Goal: Transaction & Acquisition: Purchase product/service

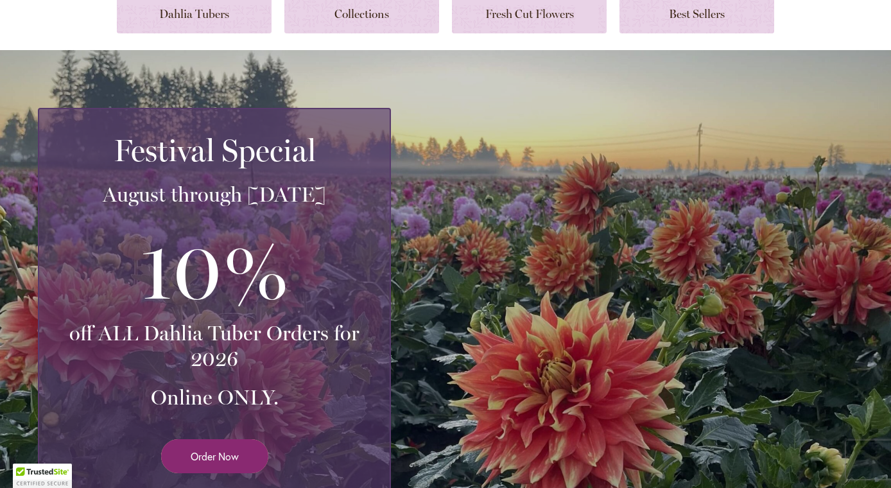
scroll to position [189, 0]
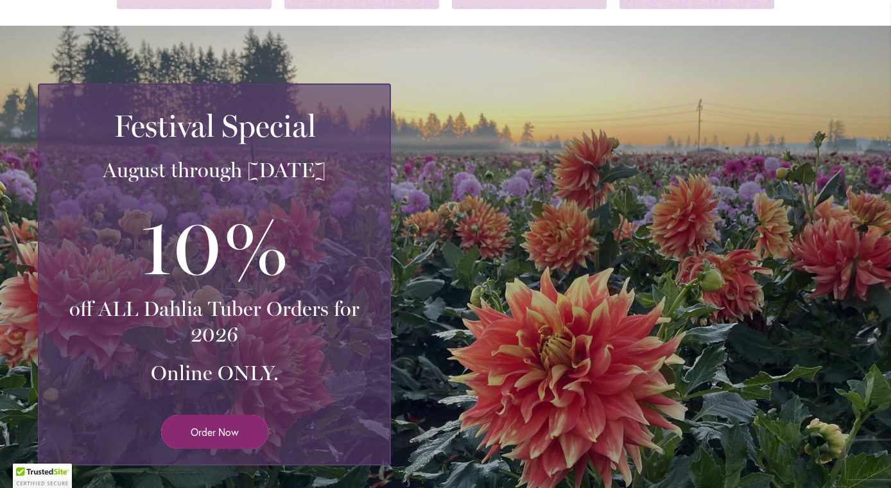
click at [237, 428] on span "Order Now" at bounding box center [215, 431] width 48 height 15
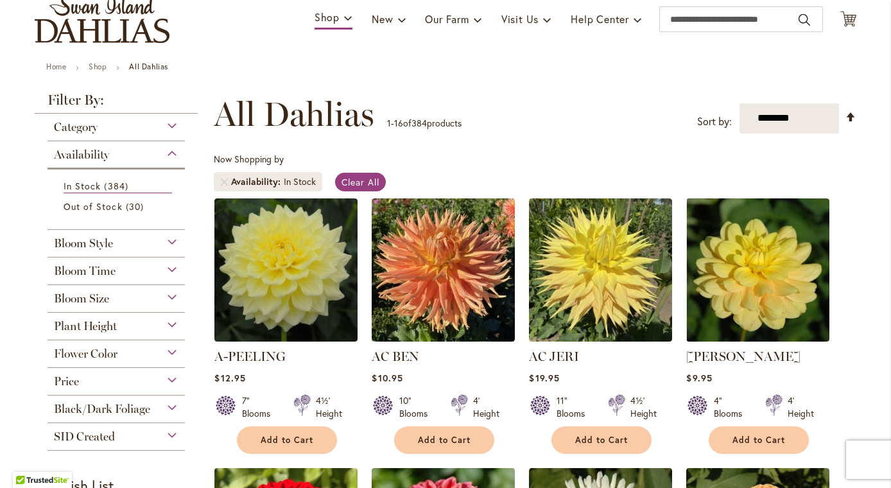
scroll to position [185, 0]
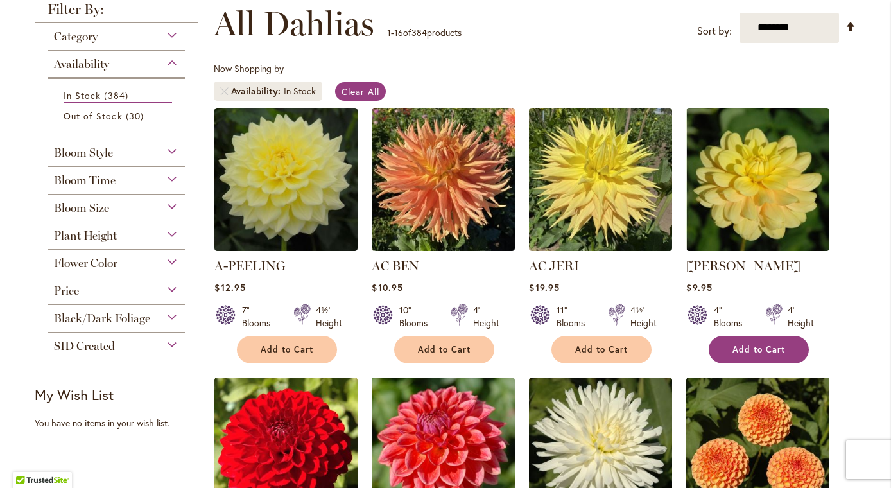
click at [760, 356] on button "Add to Cart" at bounding box center [758, 350] width 100 height 28
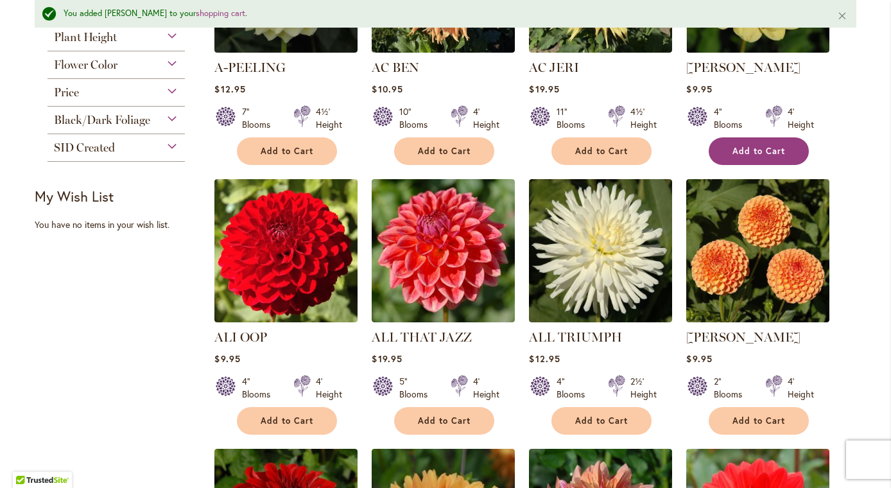
scroll to position [415, 0]
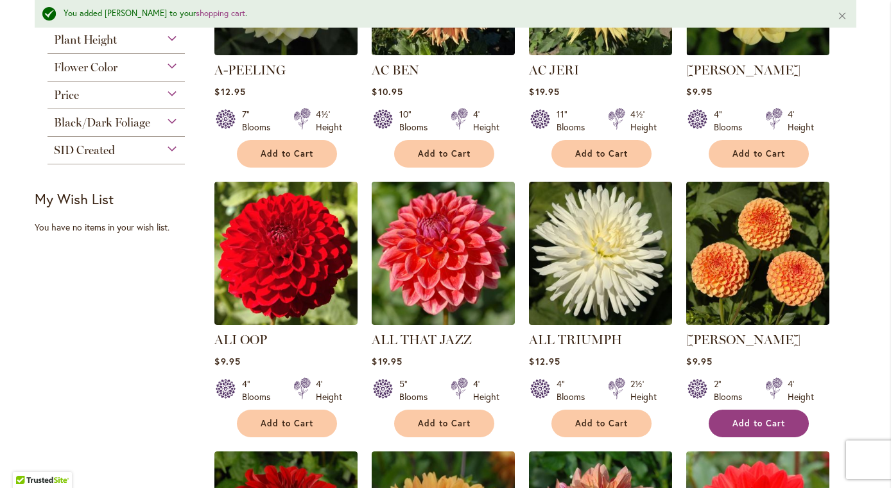
click at [755, 420] on span "Add to Cart" at bounding box center [758, 423] width 53 height 11
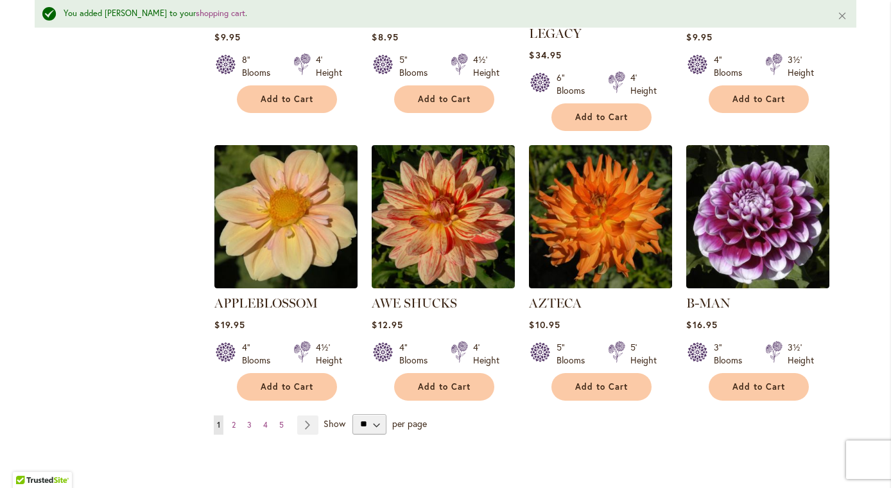
scroll to position [1013, 0]
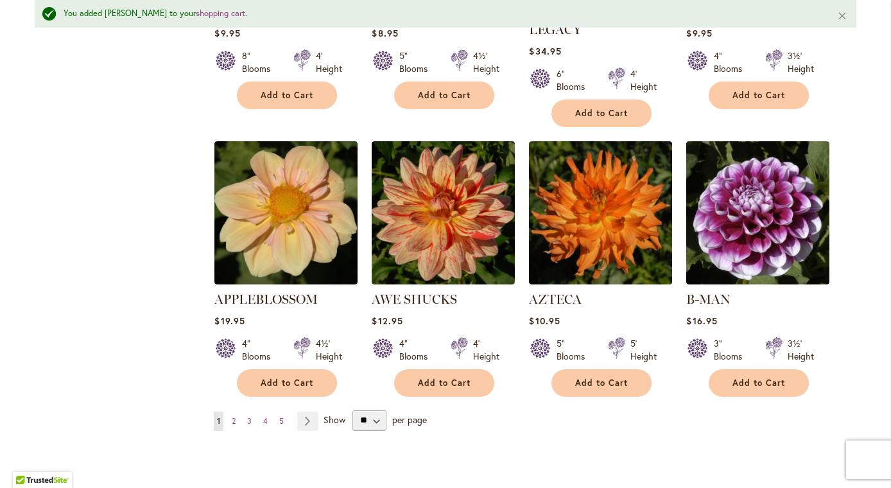
click at [309, 411] on link "Page Next" at bounding box center [307, 420] width 21 height 19
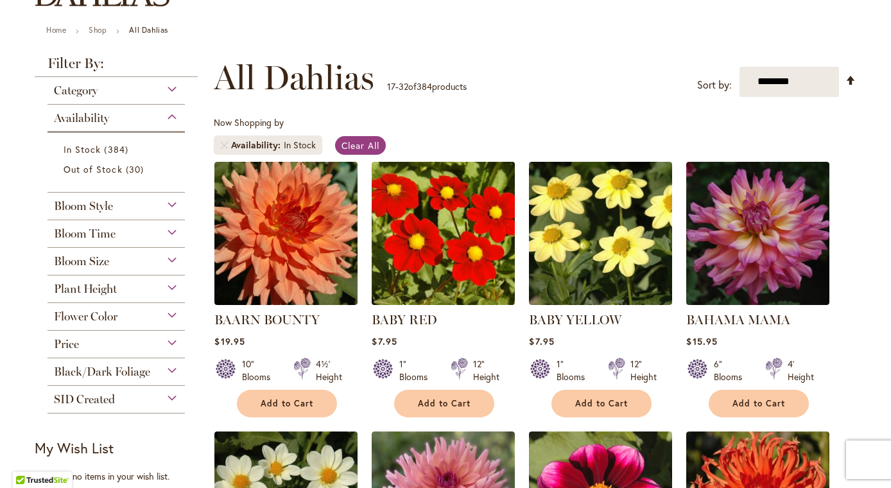
scroll to position [131, 0]
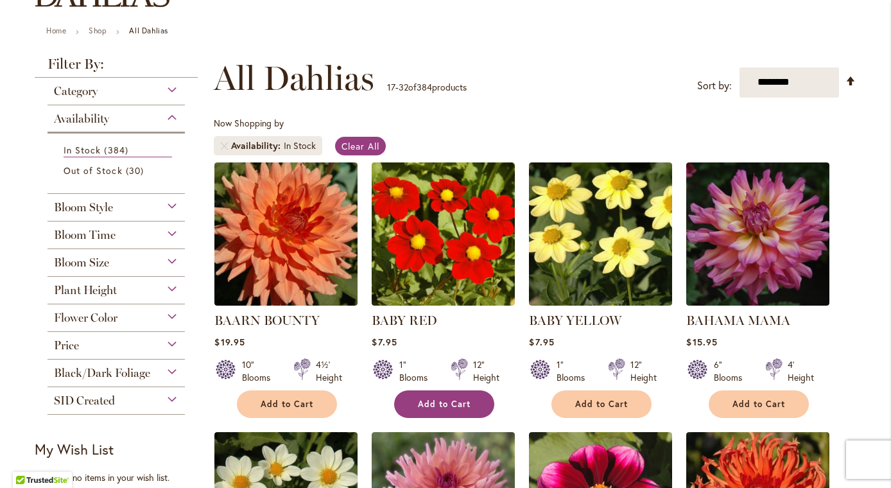
click at [449, 409] on button "Add to Cart" at bounding box center [444, 404] width 100 height 28
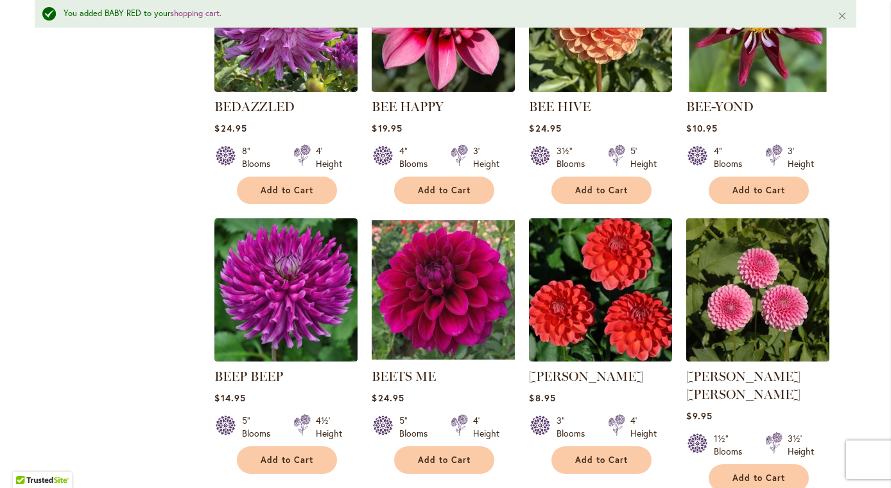
scroll to position [926, 0]
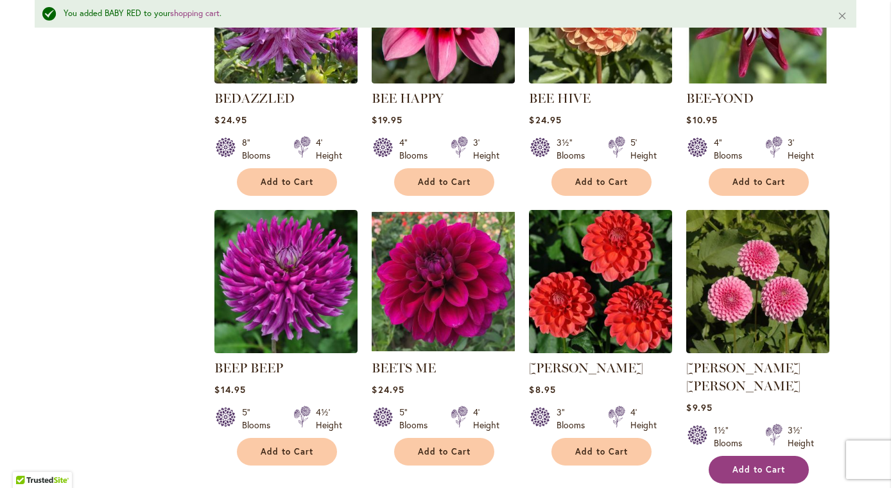
click at [757, 464] on span "Add to Cart" at bounding box center [758, 469] width 53 height 11
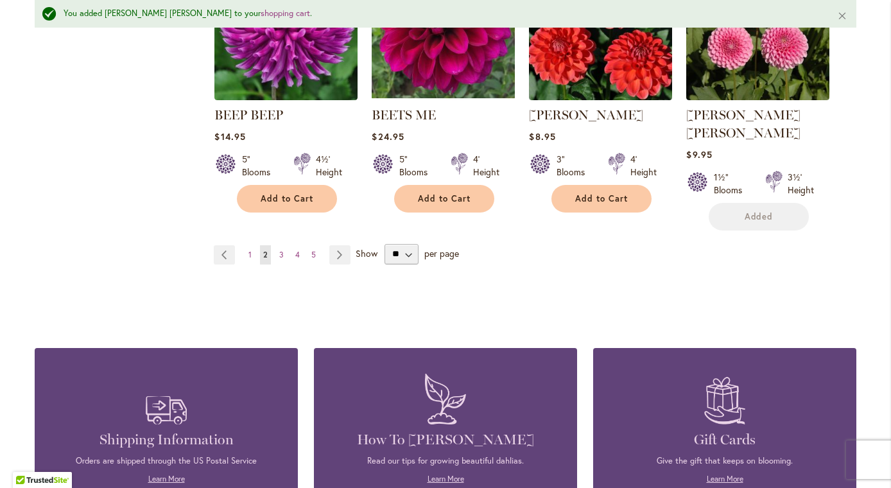
scroll to position [1227, 0]
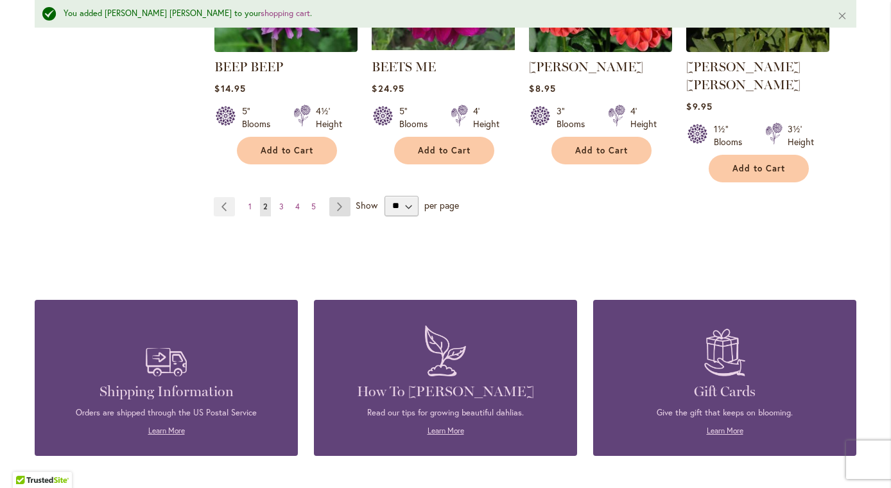
click at [345, 197] on link "Page Next" at bounding box center [339, 206] width 21 height 19
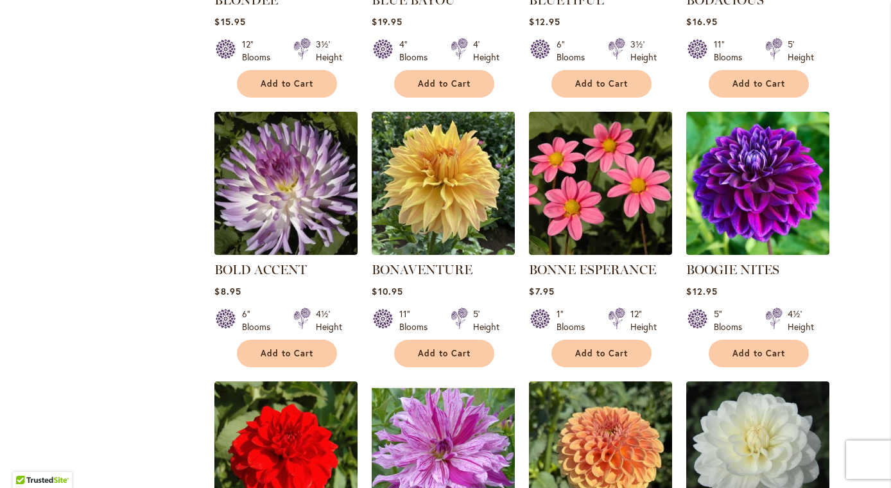
scroll to position [723, 0]
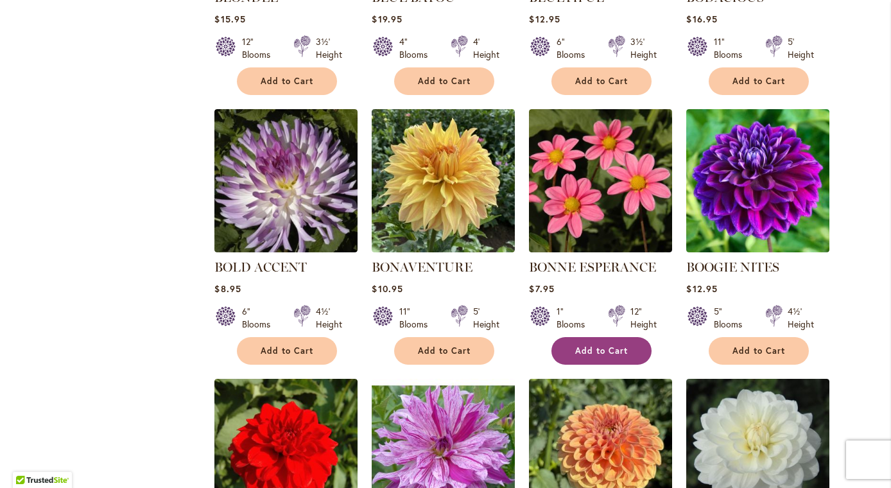
click at [592, 350] on span "Add to Cart" at bounding box center [601, 350] width 53 height 11
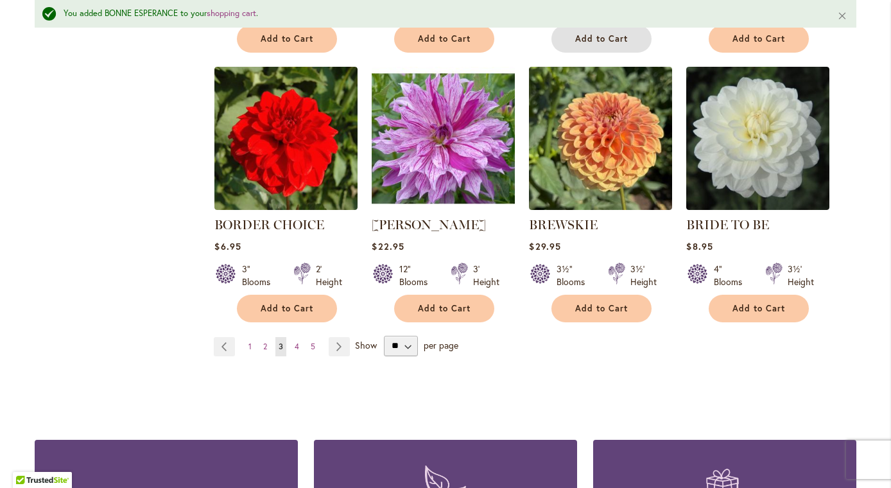
scroll to position [1081, 0]
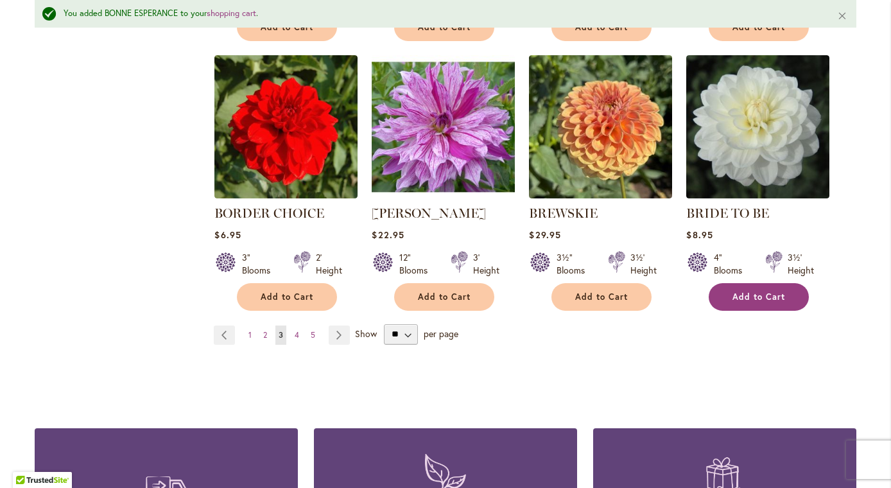
click at [753, 298] on span "Add to Cart" at bounding box center [758, 296] width 53 height 11
click at [339, 336] on link "Page Next" at bounding box center [339, 334] width 21 height 19
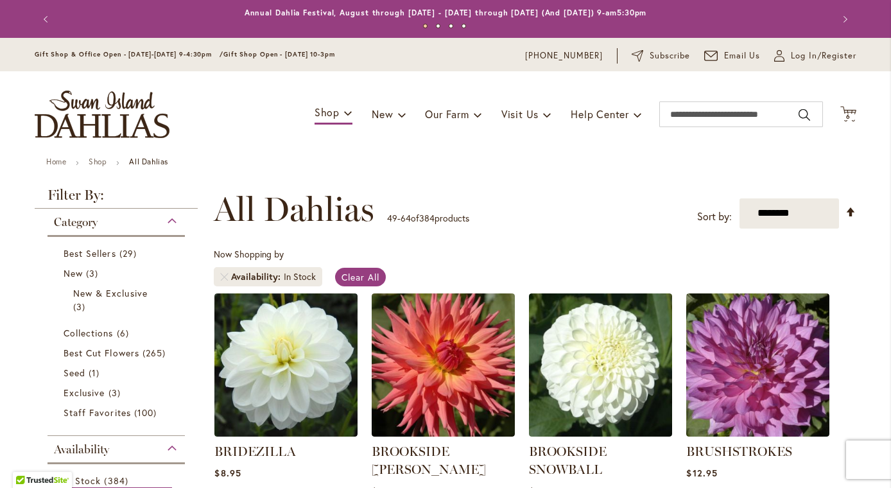
scroll to position [116, 0]
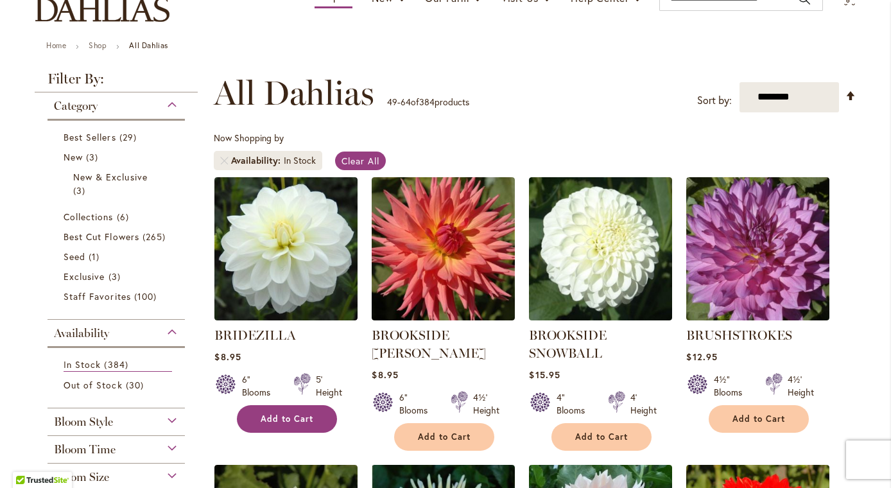
click at [304, 425] on button "Add to Cart" at bounding box center [287, 419] width 100 height 28
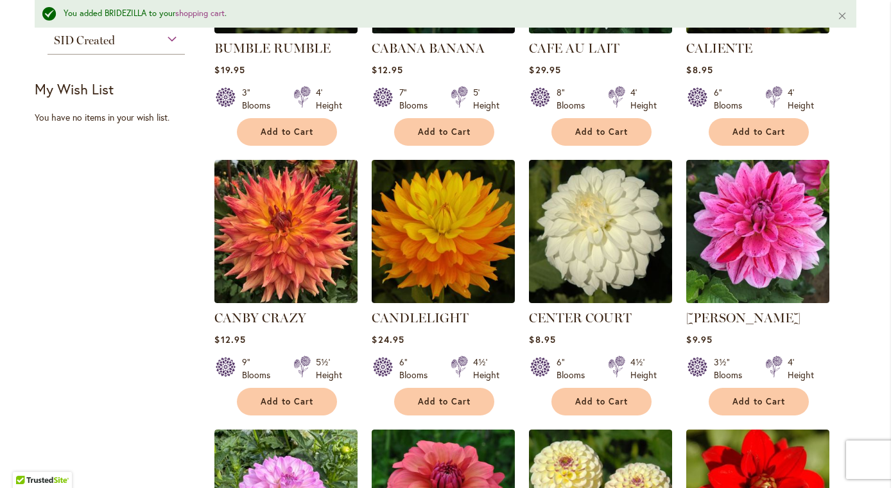
scroll to position [725, 0]
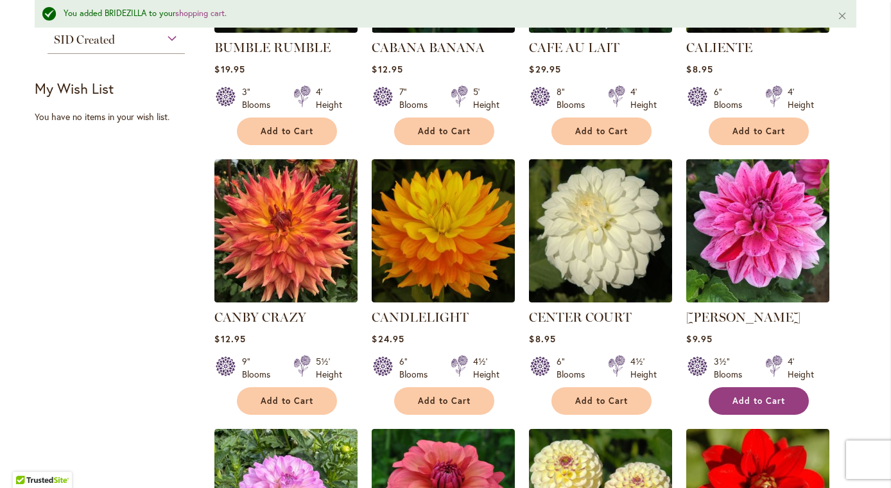
click at [738, 398] on span "Add to Cart" at bounding box center [758, 400] width 53 height 11
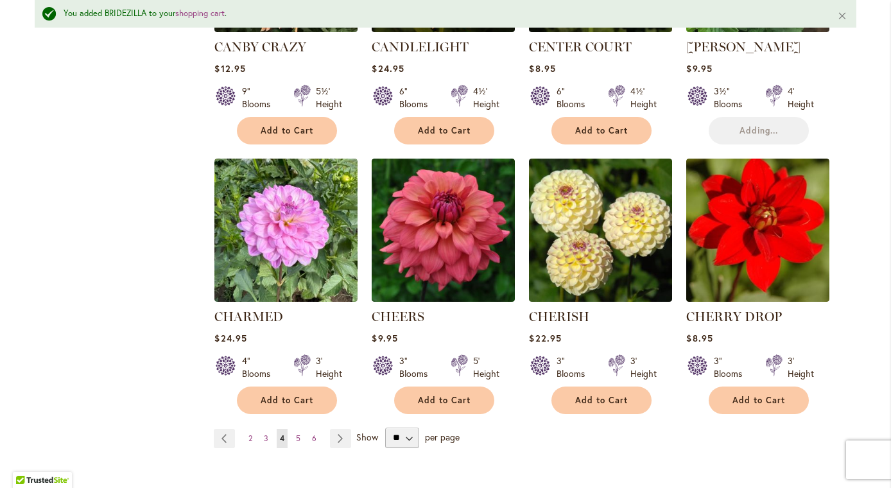
scroll to position [997, 0]
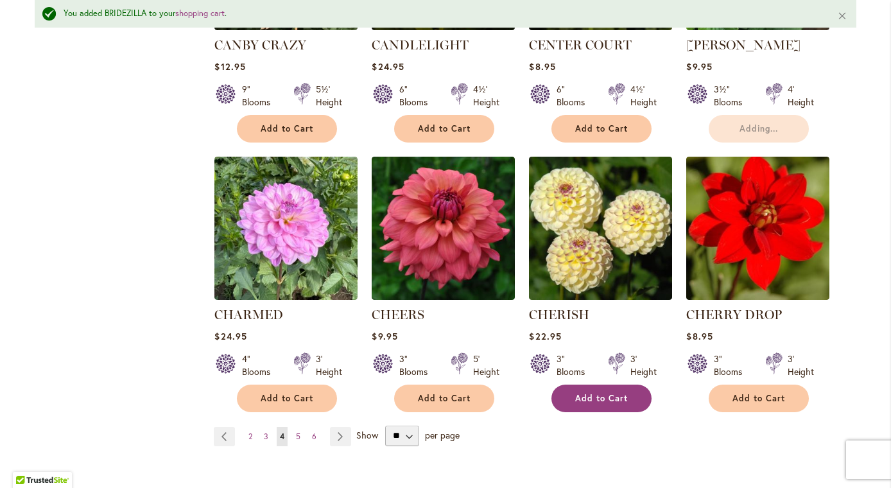
click at [605, 395] on span "Add to Cart" at bounding box center [601, 398] width 53 height 11
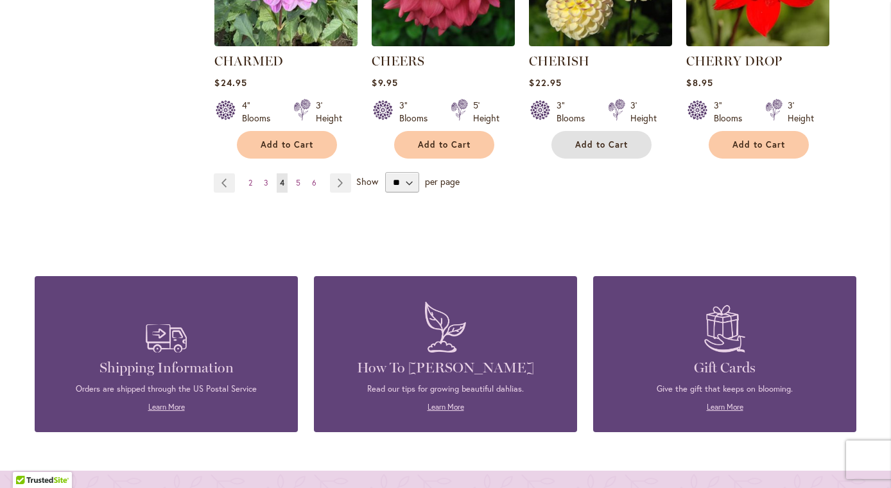
scroll to position [1218, 0]
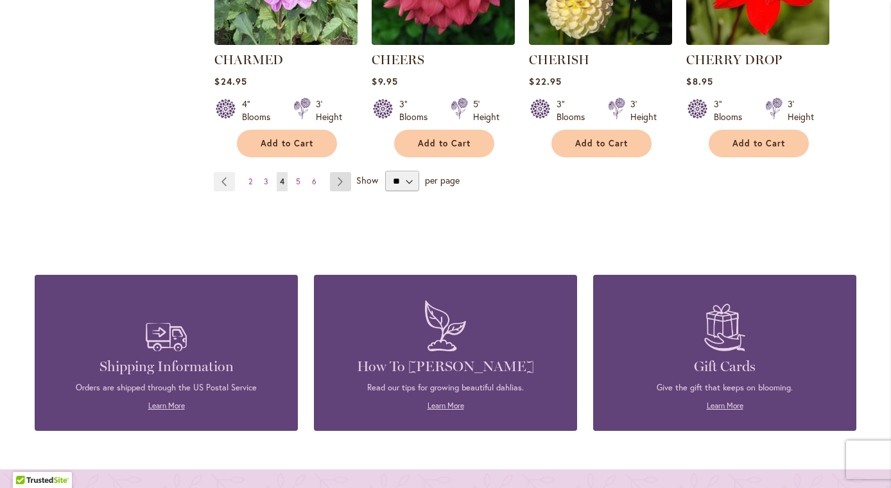
click at [344, 184] on link "Page Next" at bounding box center [340, 181] width 21 height 19
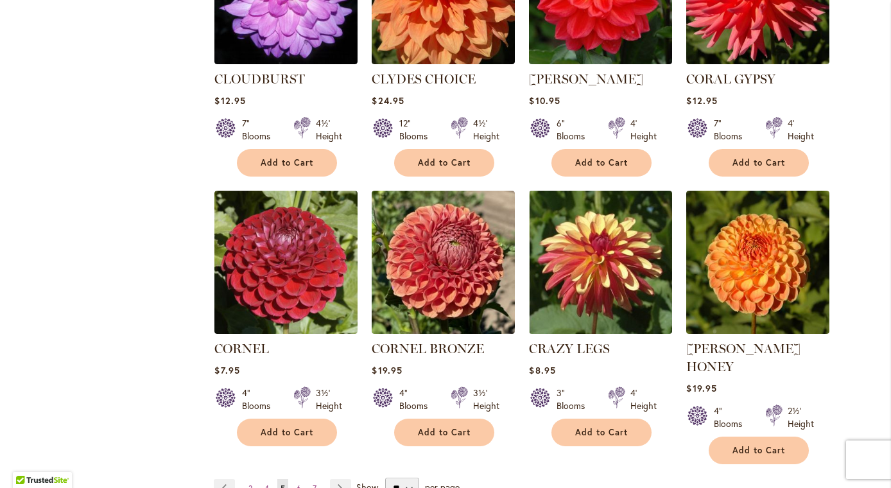
scroll to position [950, 0]
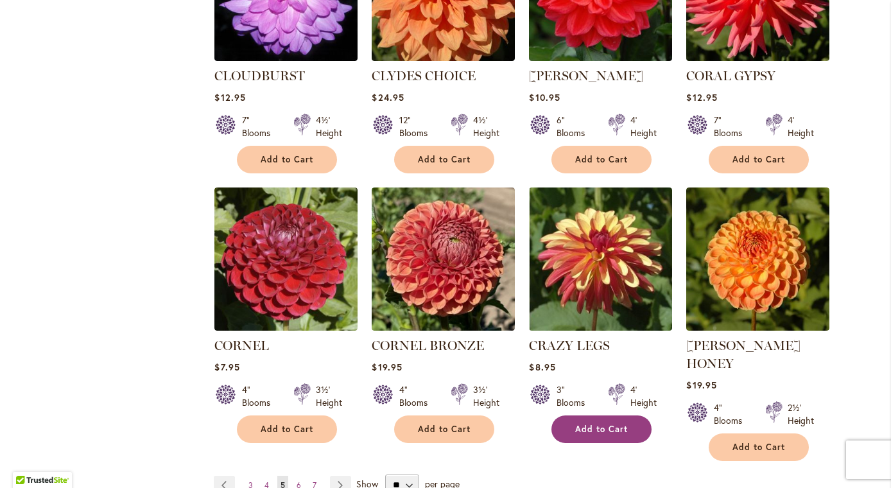
click at [603, 424] on span "Add to Cart" at bounding box center [601, 429] width 53 height 11
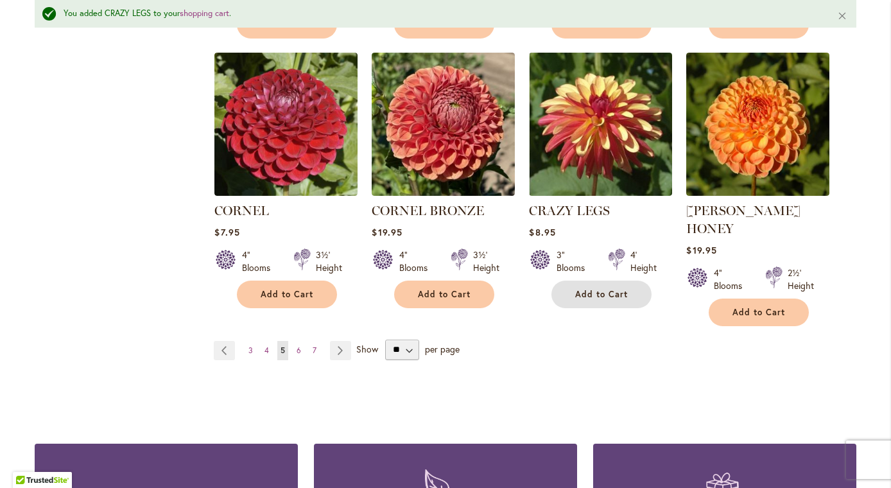
scroll to position [1153, 0]
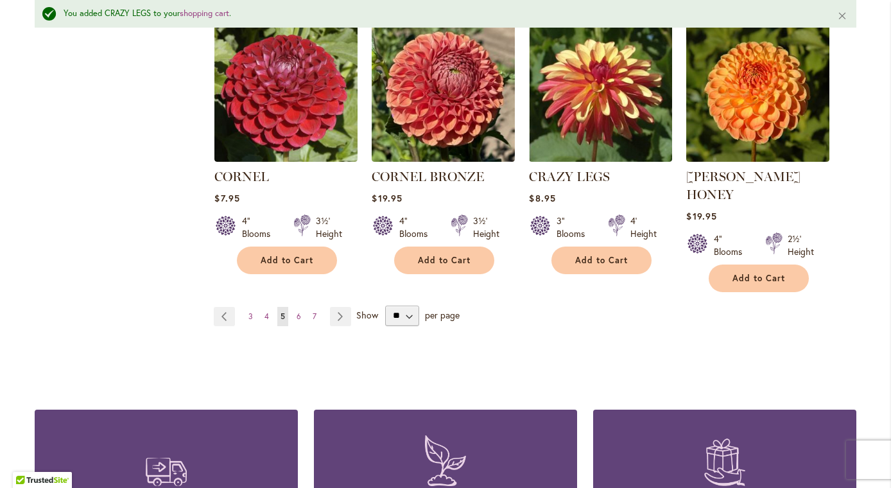
click at [338, 307] on link "Page Next" at bounding box center [340, 316] width 21 height 19
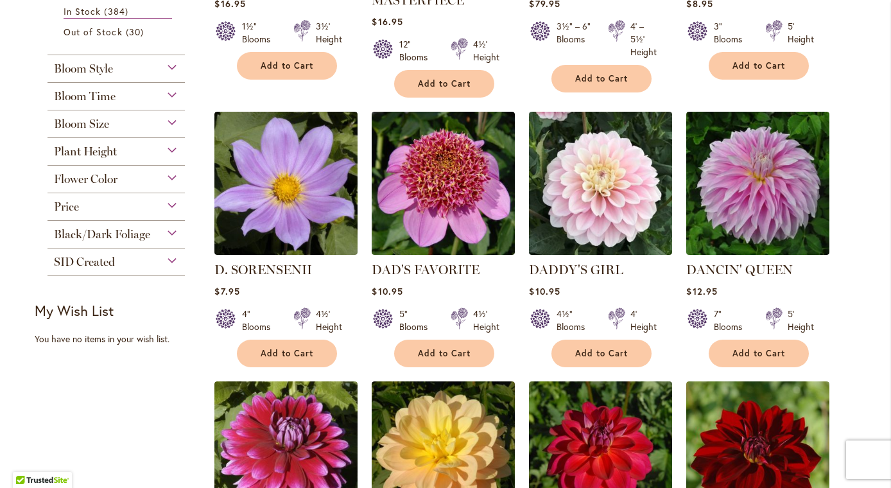
scroll to position [467, 0]
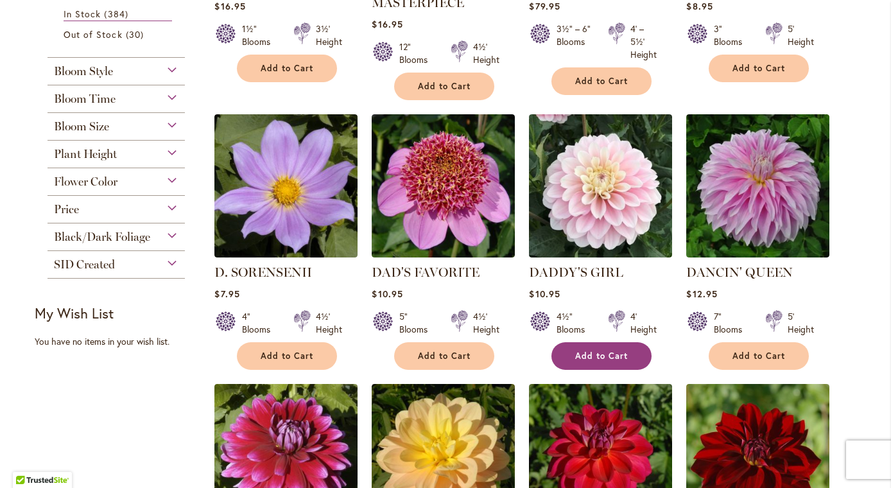
click at [569, 361] on button "Add to Cart" at bounding box center [601, 356] width 100 height 28
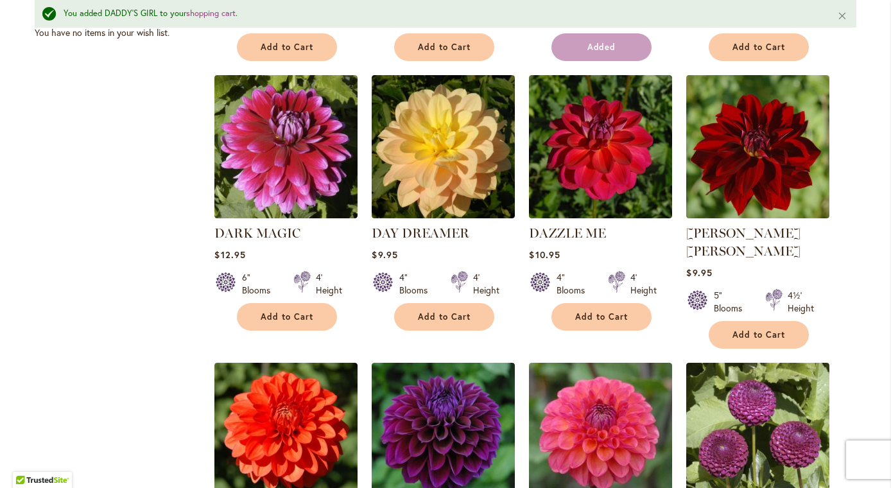
scroll to position [843, 0]
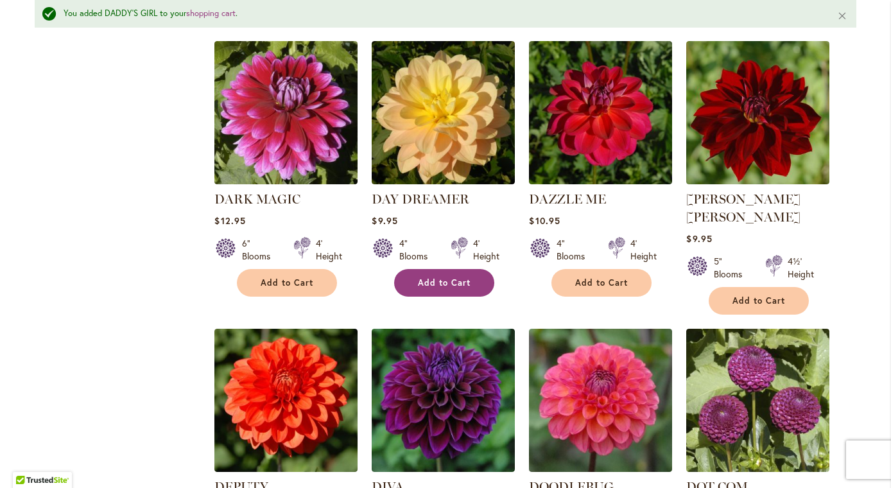
click at [429, 284] on span "Add to Cart" at bounding box center [444, 282] width 53 height 11
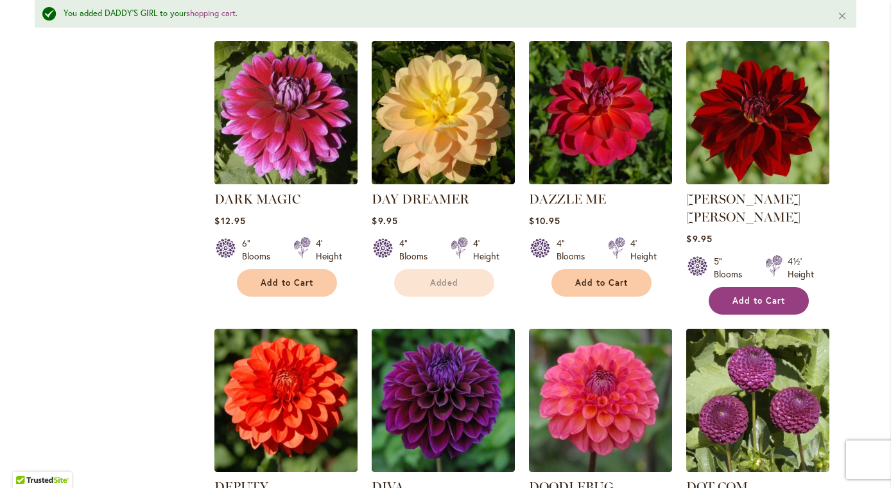
click at [782, 295] on span "Add to Cart" at bounding box center [758, 300] width 53 height 11
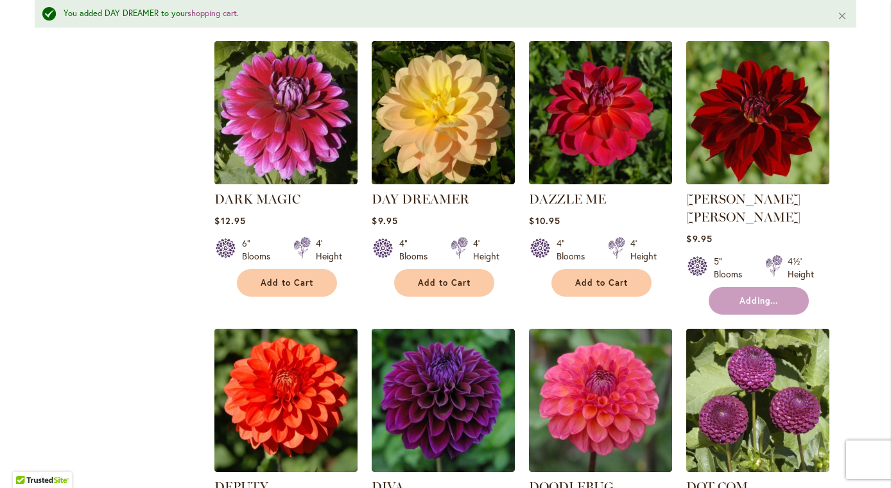
scroll to position [1074, 0]
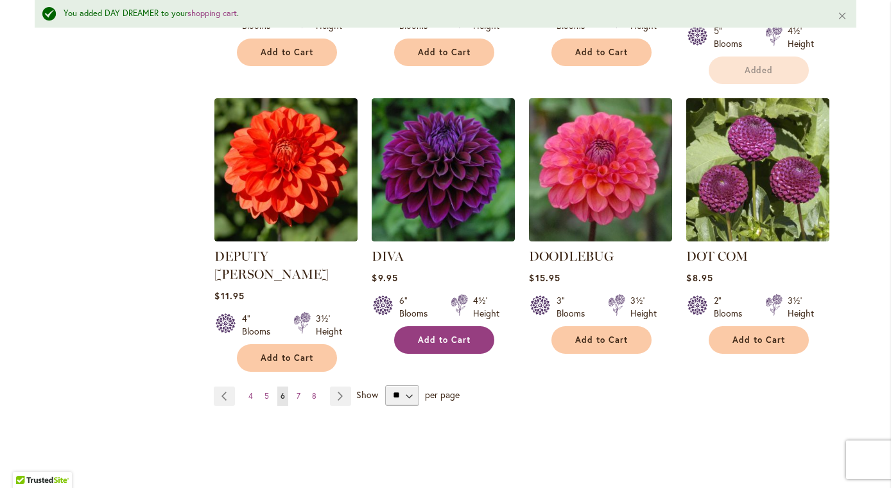
click at [427, 327] on button "Add to Cart" at bounding box center [444, 340] width 100 height 28
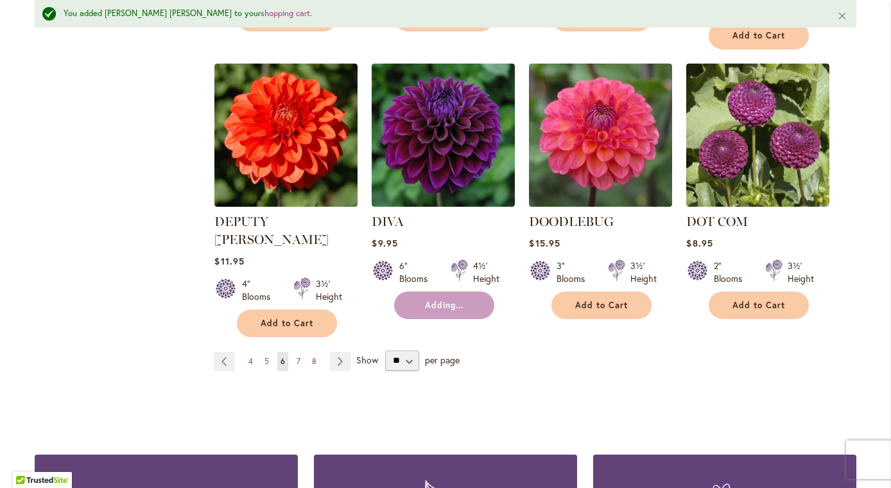
scroll to position [1136, 0]
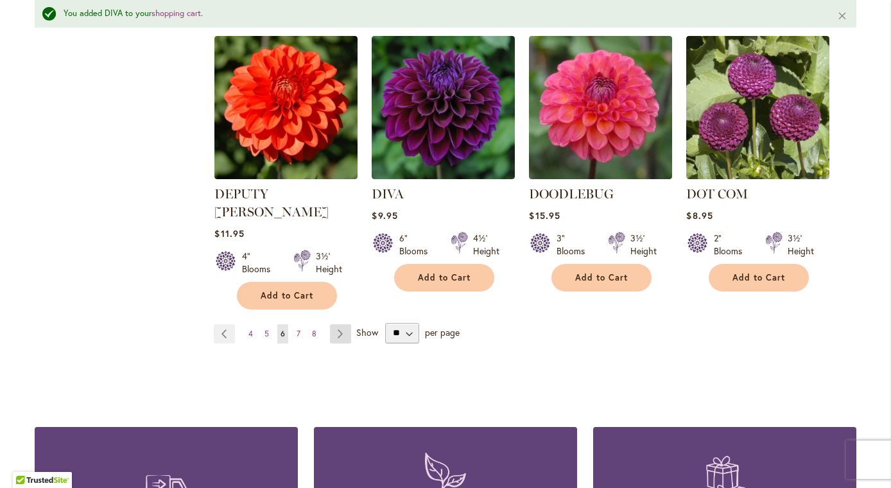
click at [344, 324] on link "Page Next" at bounding box center [340, 333] width 21 height 19
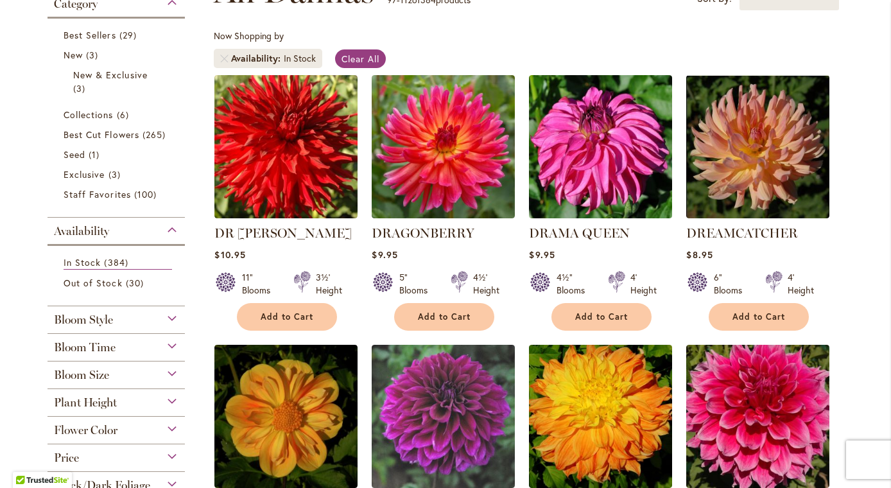
scroll to position [216, 0]
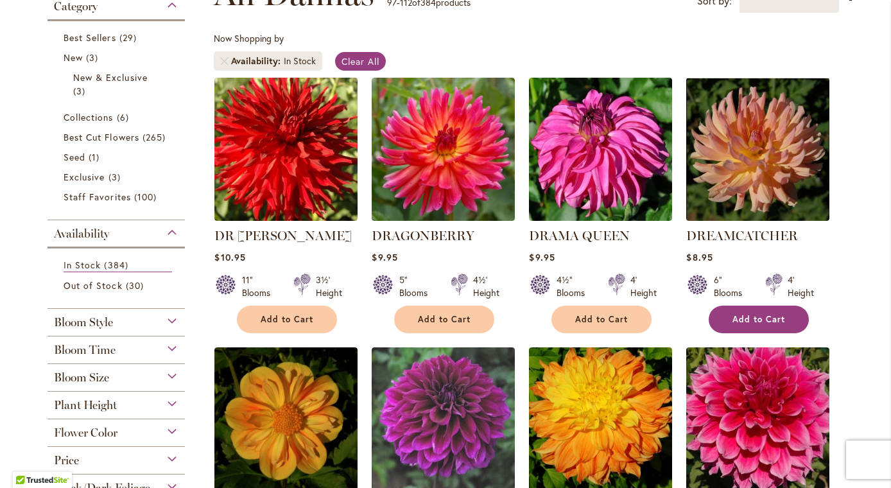
click at [755, 329] on button "Add to Cart" at bounding box center [758, 319] width 100 height 28
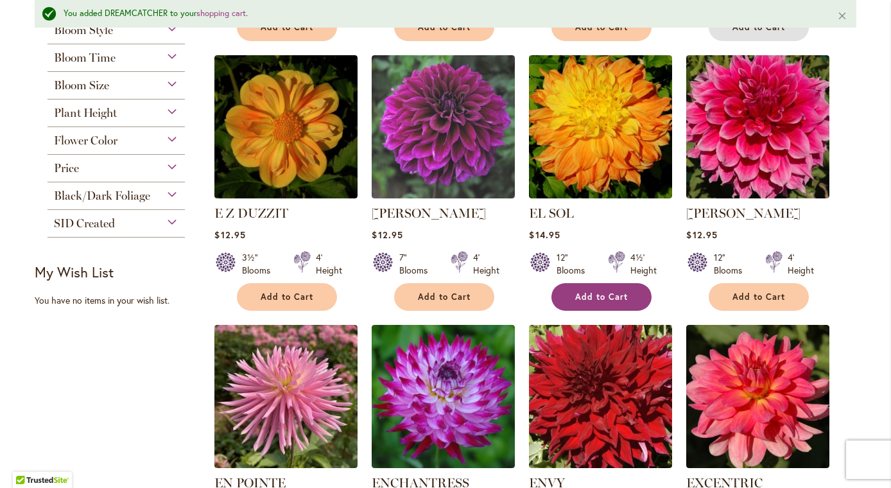
scroll to position [546, 0]
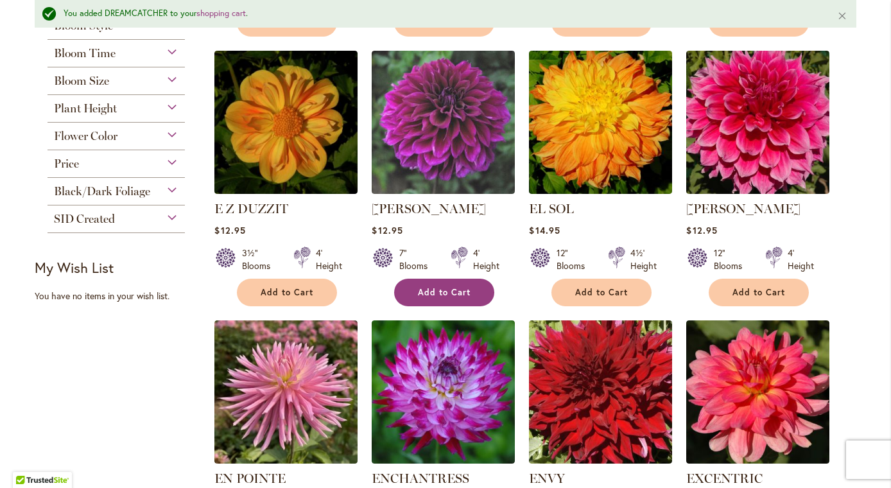
click at [459, 295] on span "Add to Cart" at bounding box center [444, 292] width 53 height 11
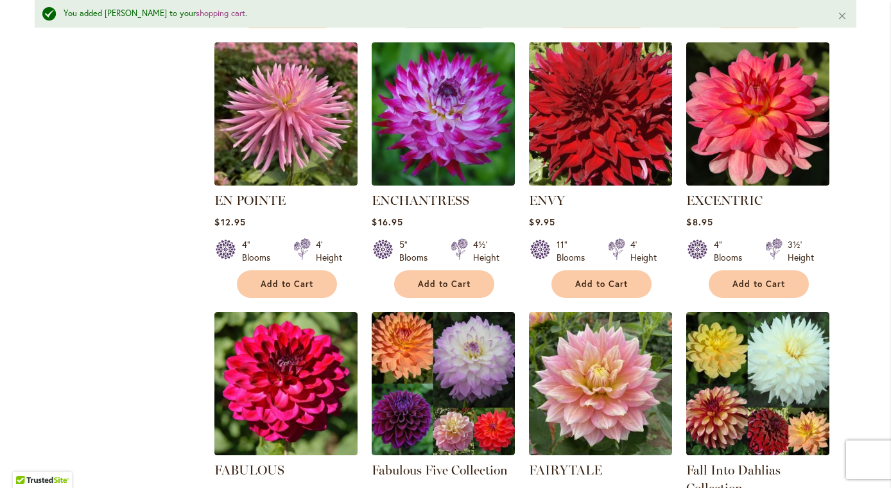
scroll to position [825, 0]
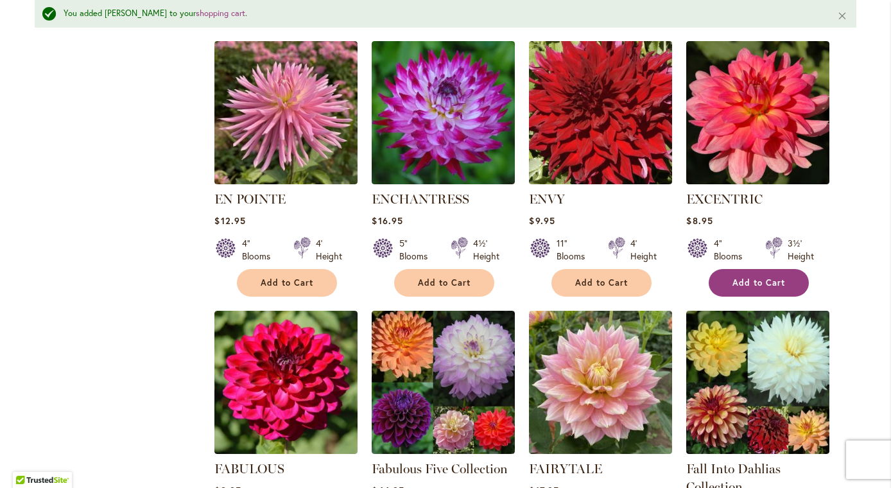
click at [750, 280] on span "Add to Cart" at bounding box center [758, 282] width 53 height 11
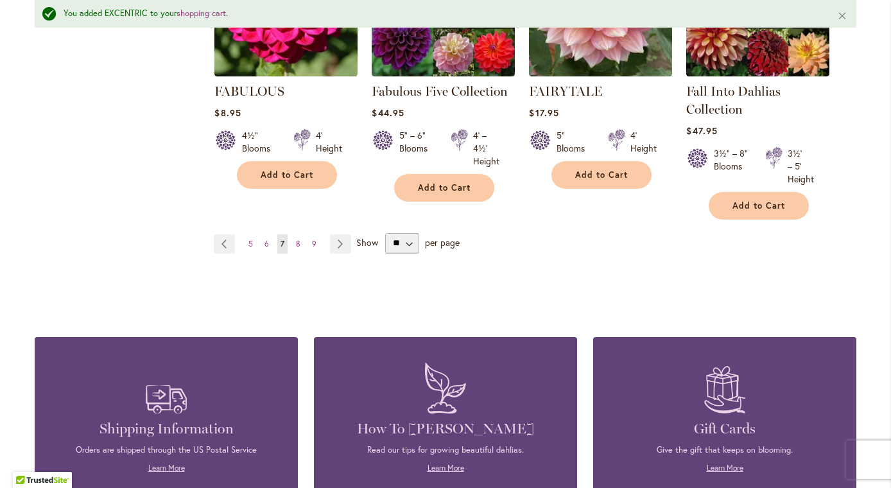
scroll to position [1200, 0]
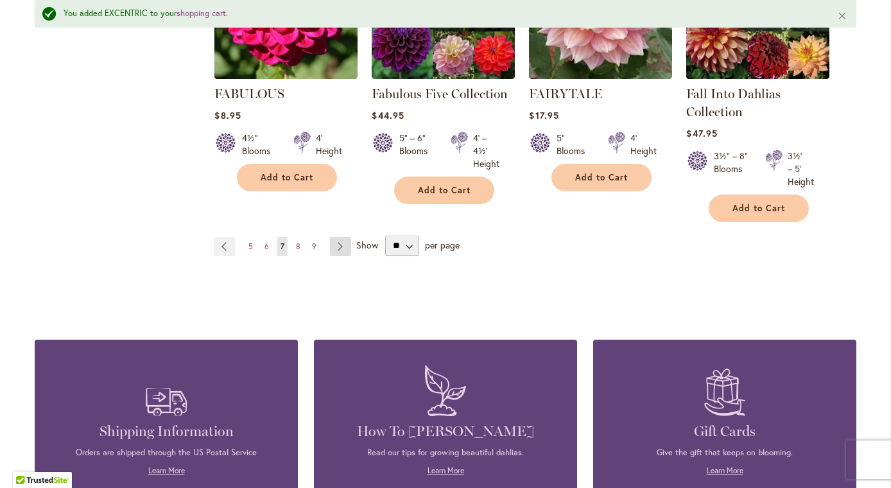
click at [338, 250] on link "Page Next" at bounding box center [340, 246] width 21 height 19
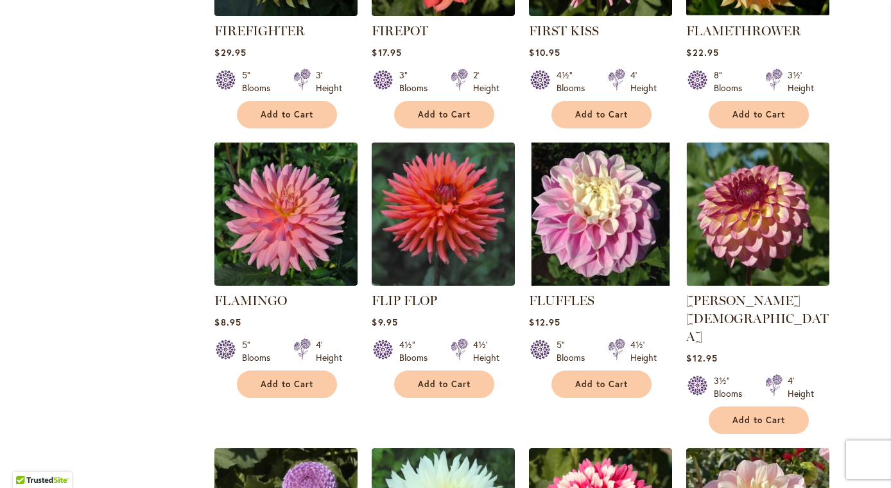
scroll to position [716, 0]
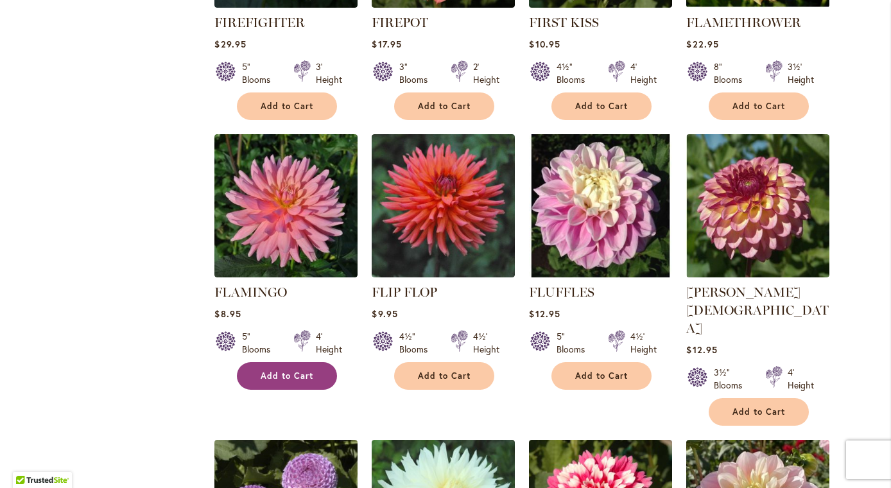
click at [279, 379] on button "Add to Cart" at bounding box center [287, 376] width 100 height 28
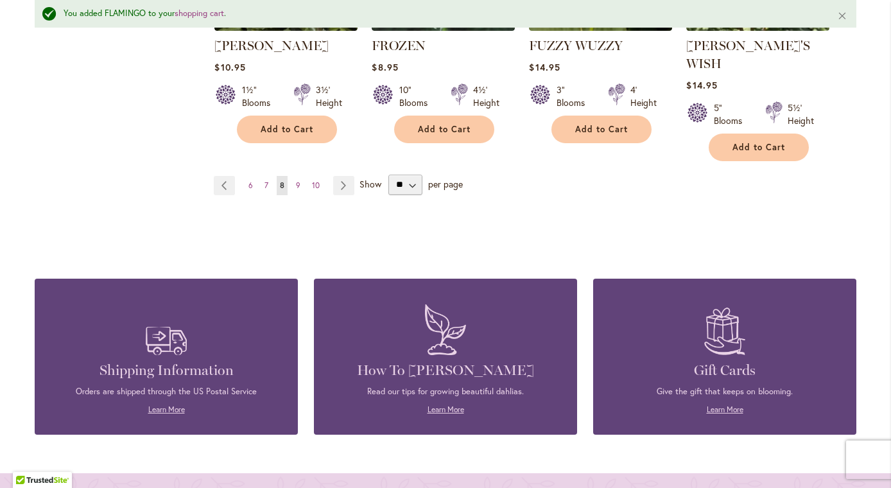
scroll to position [1300, 0]
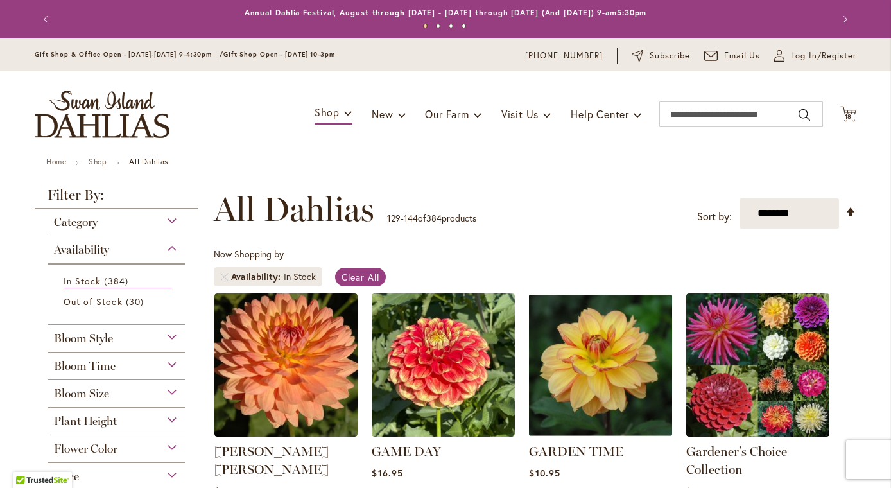
scroll to position [107, 0]
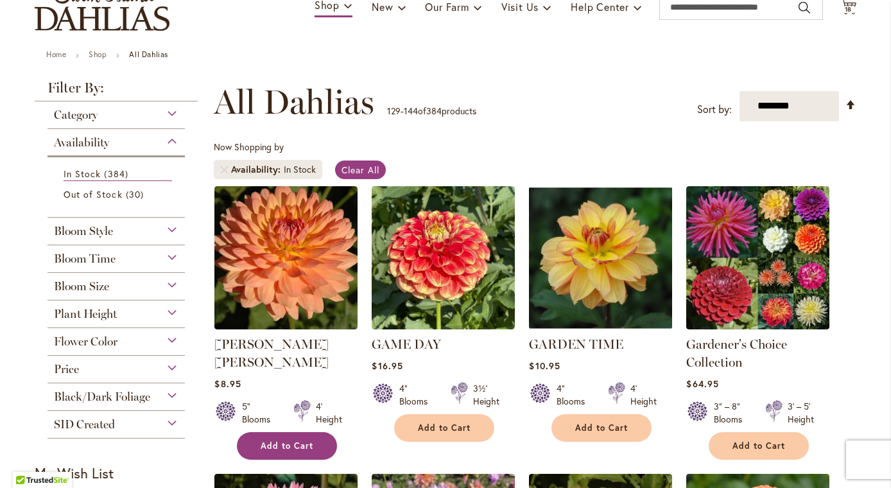
click at [281, 440] on span "Add to Cart" at bounding box center [287, 445] width 53 height 11
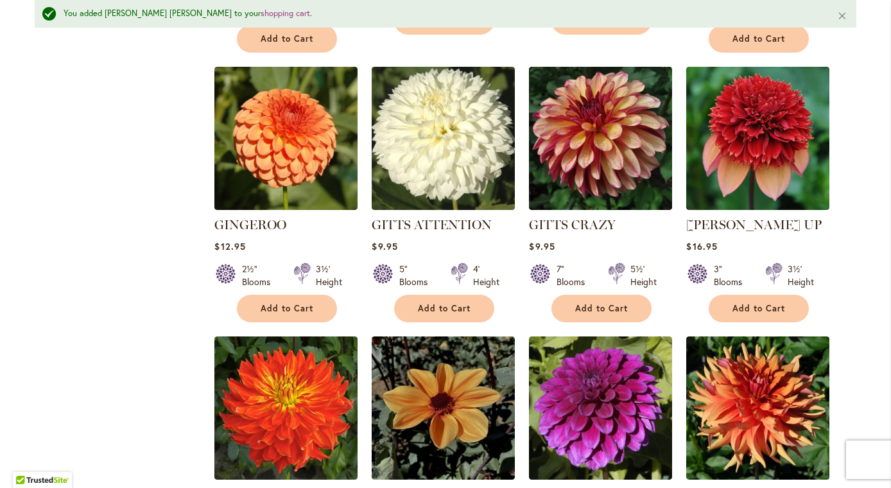
scroll to position [839, 0]
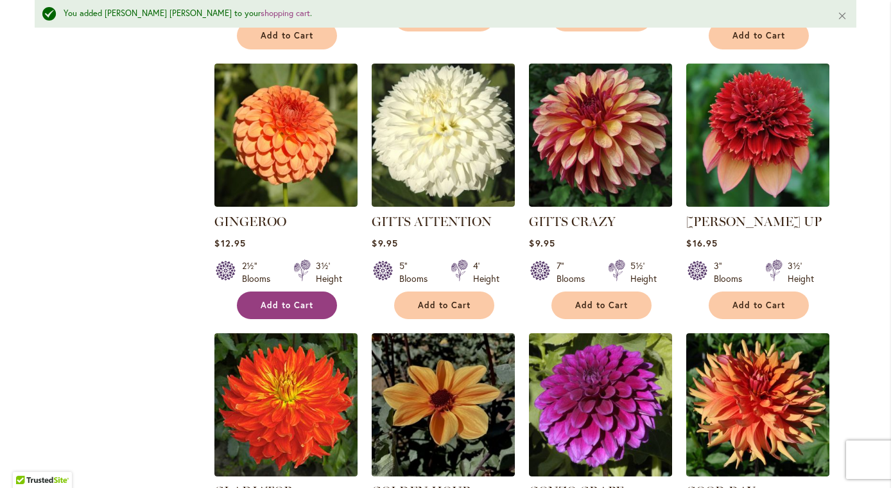
click at [269, 300] on span "Add to Cart" at bounding box center [287, 305] width 53 height 11
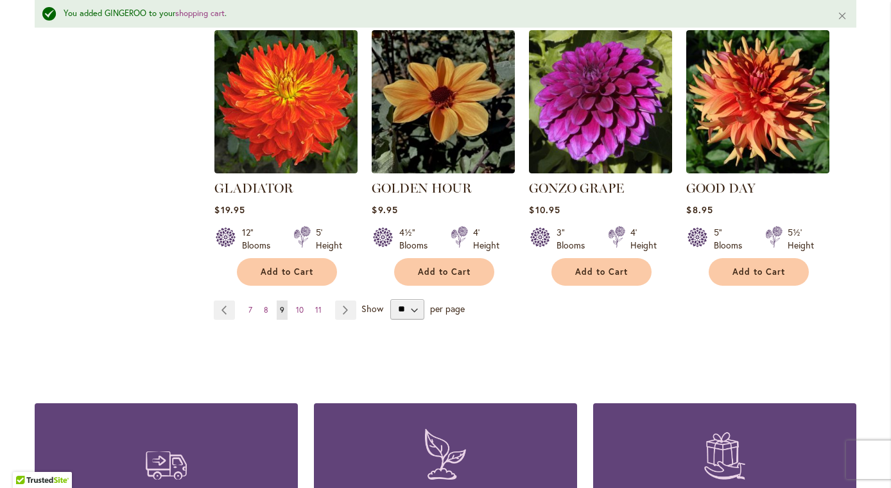
scroll to position [1142, 0]
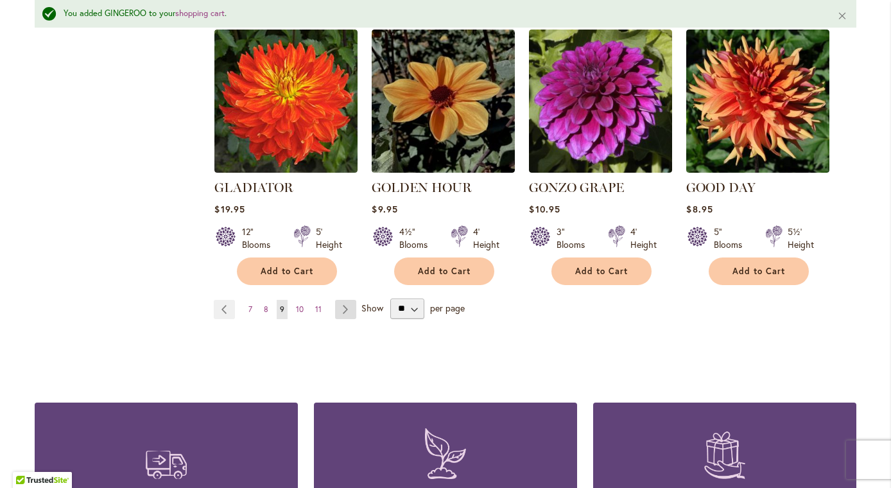
click at [350, 300] on link "Page Next" at bounding box center [345, 309] width 21 height 19
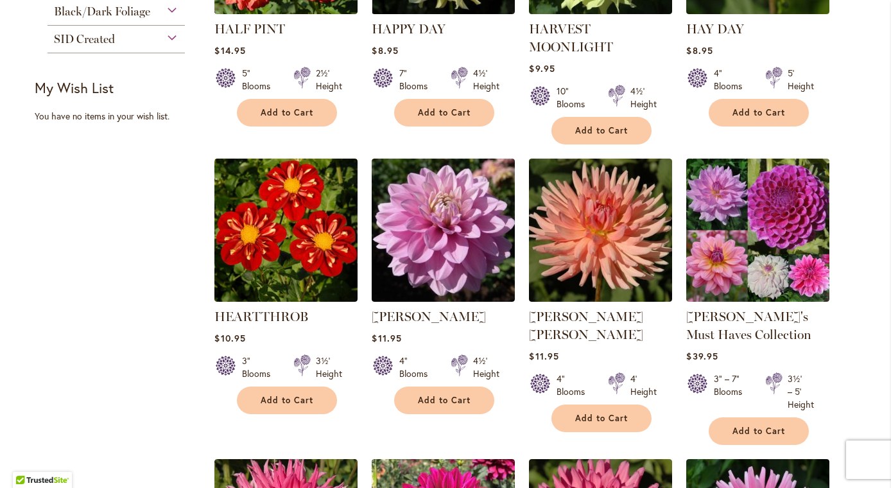
scroll to position [694, 0]
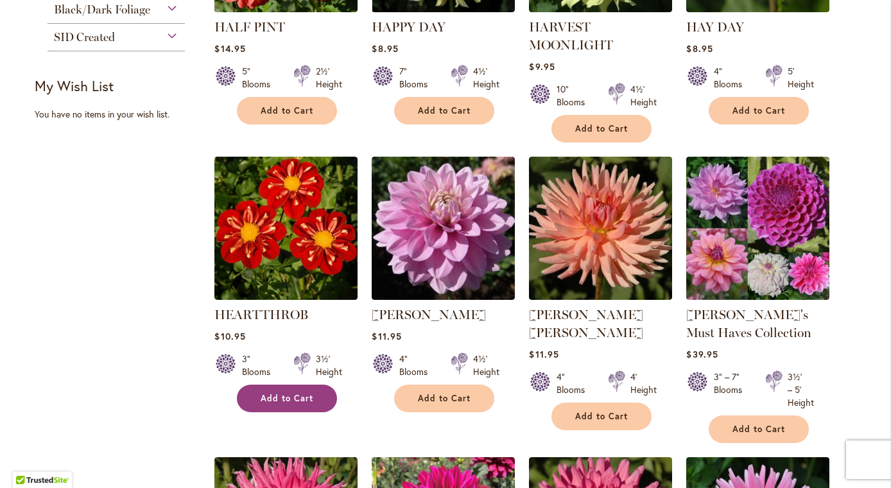
click at [298, 393] on span "Add to Cart" at bounding box center [287, 398] width 53 height 11
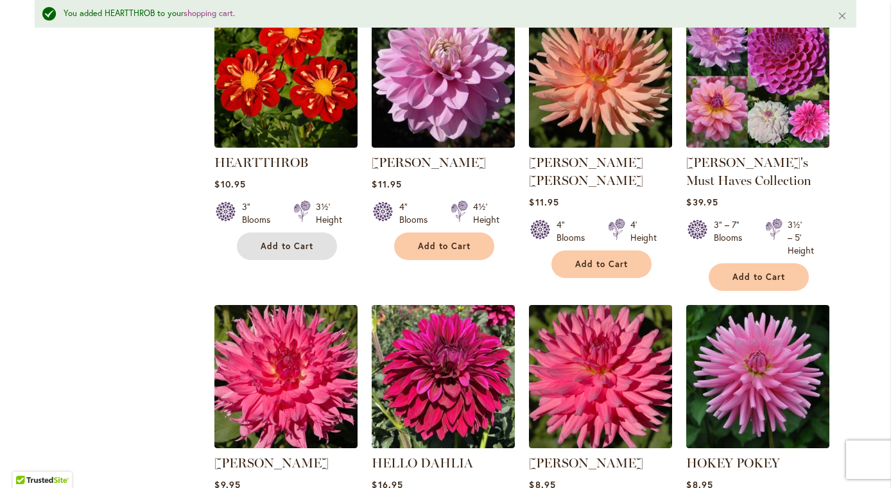
scroll to position [885, 0]
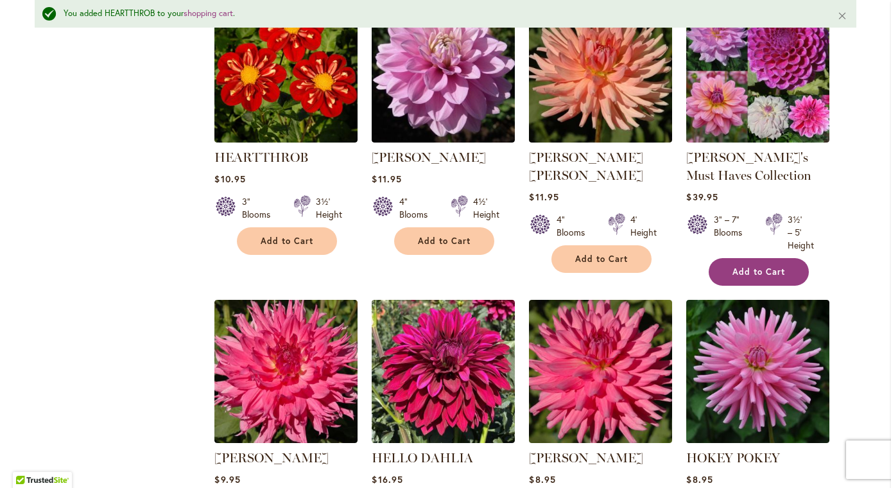
click at [751, 280] on button "Add to Cart" at bounding box center [758, 272] width 100 height 28
click at [751, 280] on form "Adding..." at bounding box center [758, 272] width 100 height 28
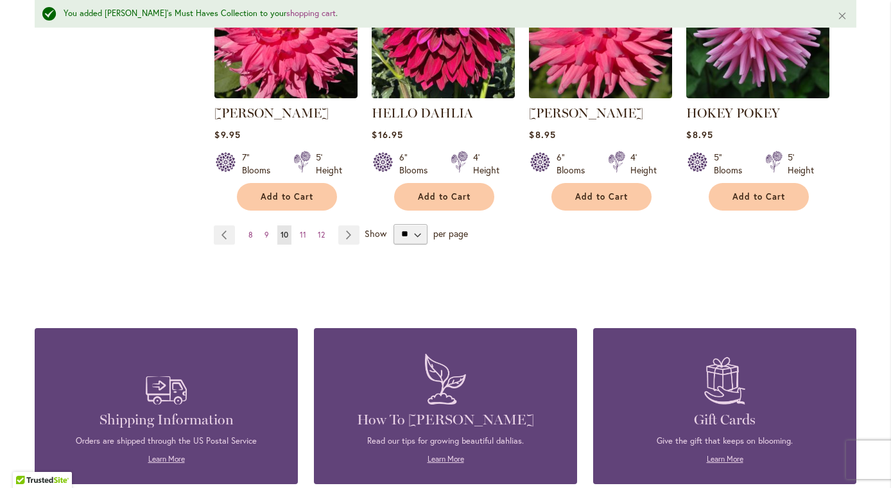
scroll to position [1224, 0]
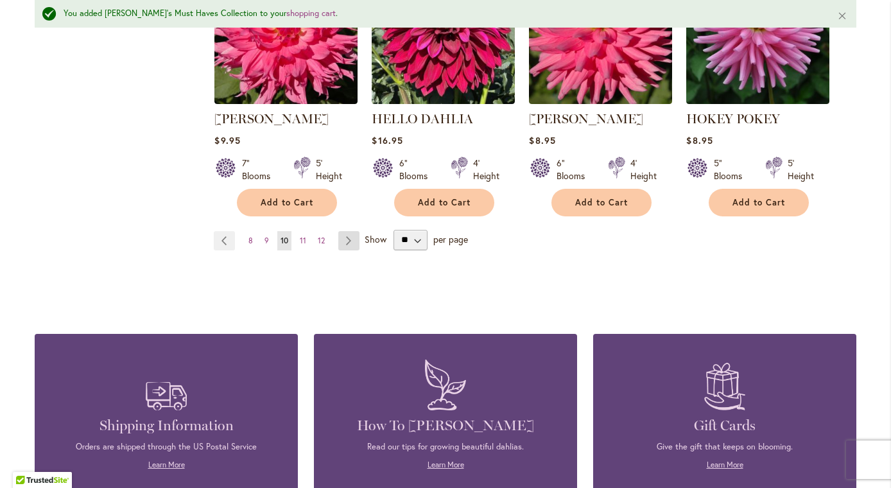
click at [350, 237] on link "Page Next" at bounding box center [348, 240] width 21 height 19
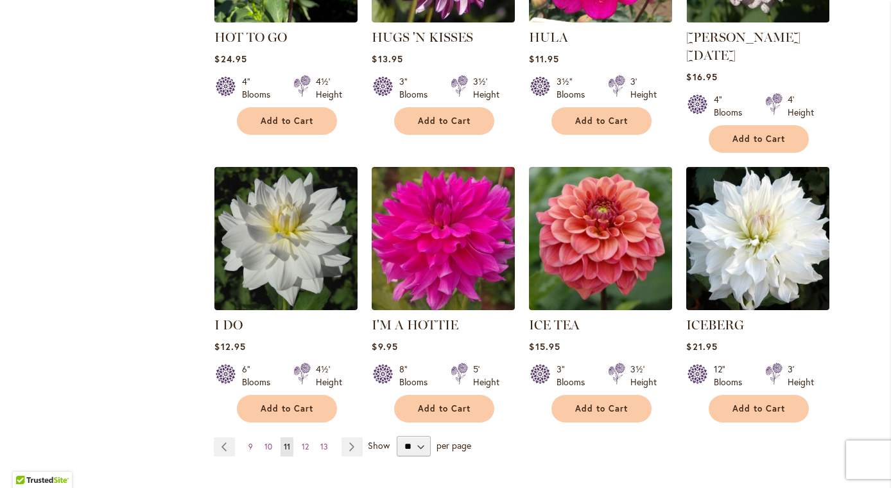
scroll to position [973, 0]
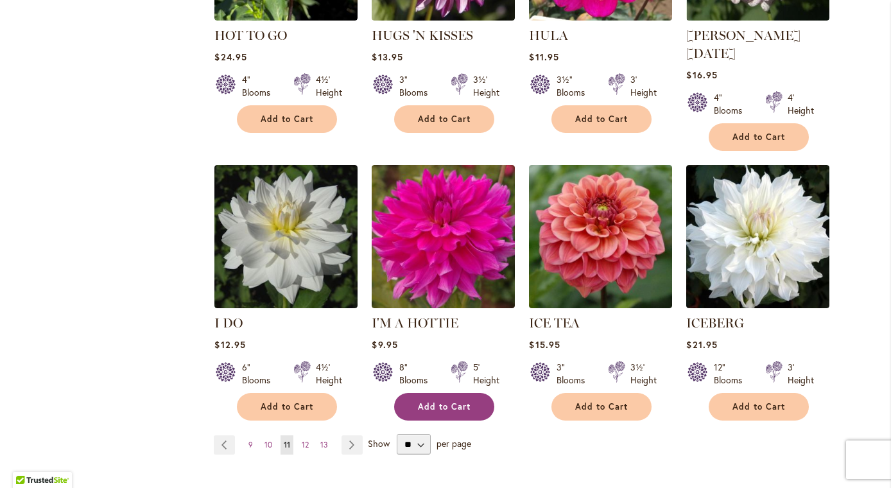
click at [449, 393] on button "Add to Cart" at bounding box center [444, 407] width 100 height 28
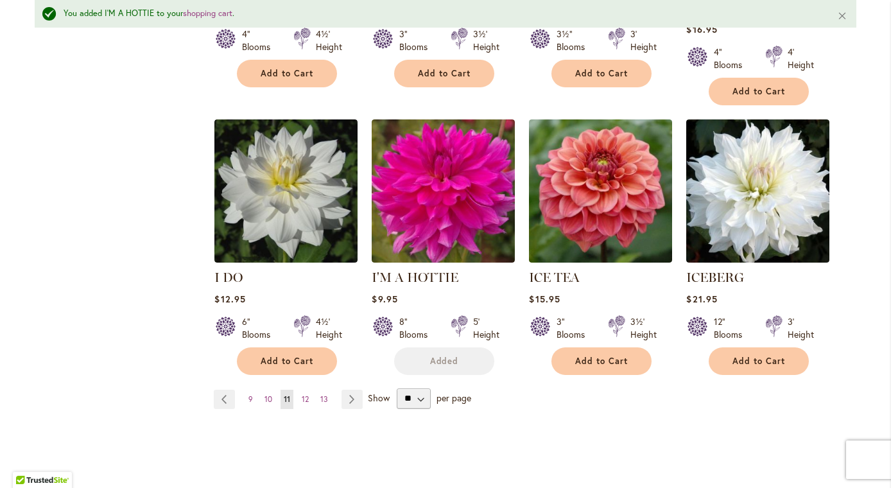
scroll to position [1258, 0]
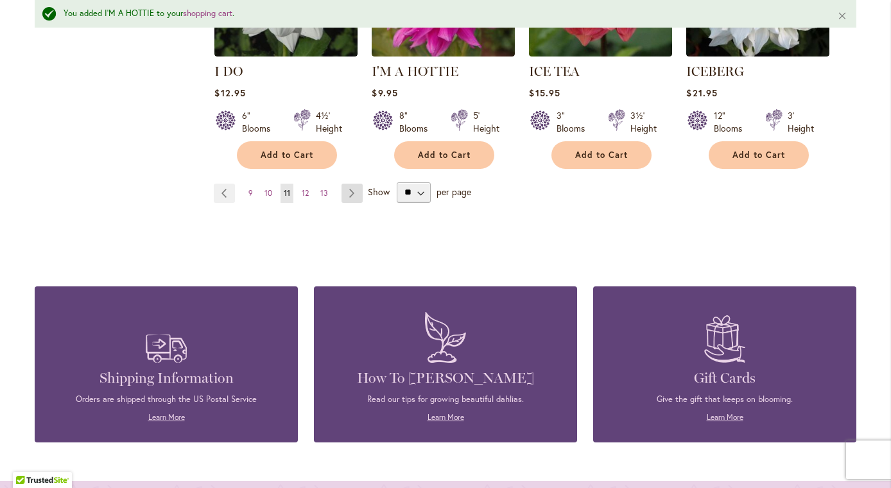
click at [352, 184] on link "Page Next" at bounding box center [351, 193] width 21 height 19
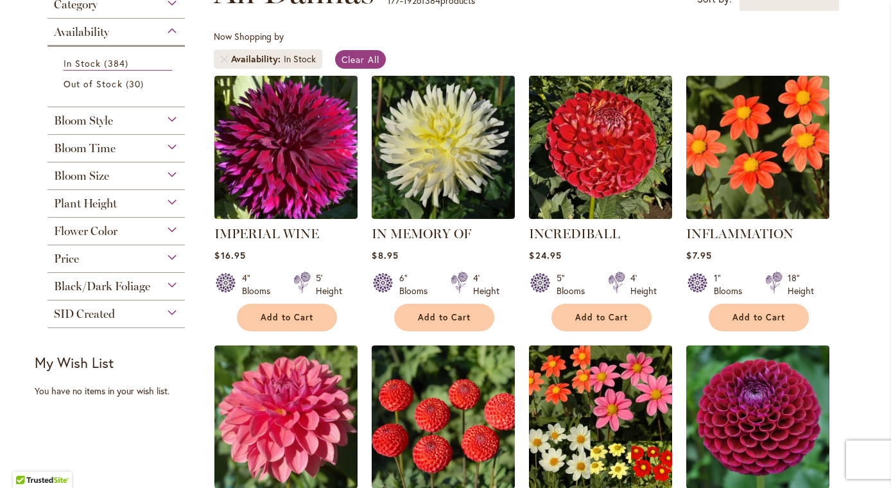
scroll to position [506, 0]
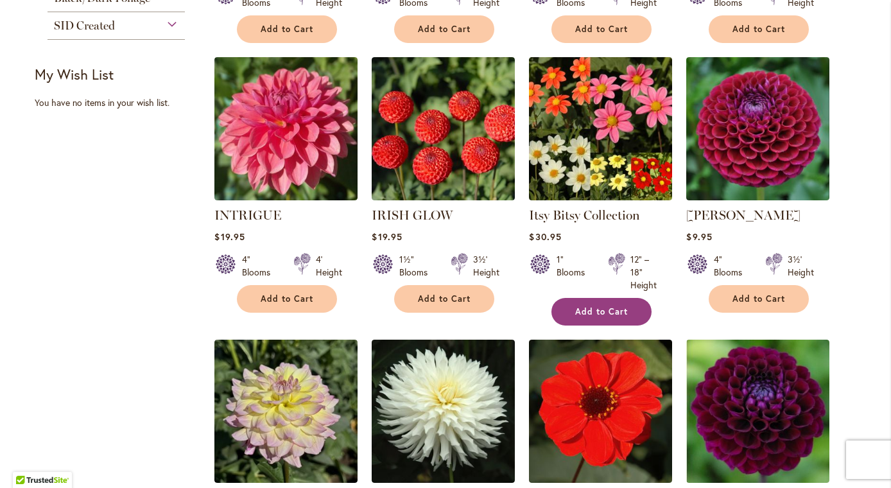
click at [628, 309] on button "Add to Cart" at bounding box center [601, 312] width 100 height 28
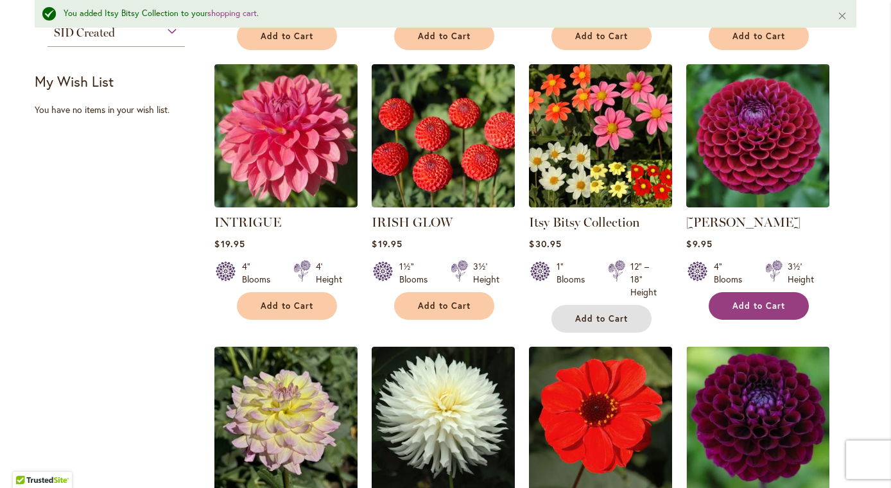
scroll to position [568, 0]
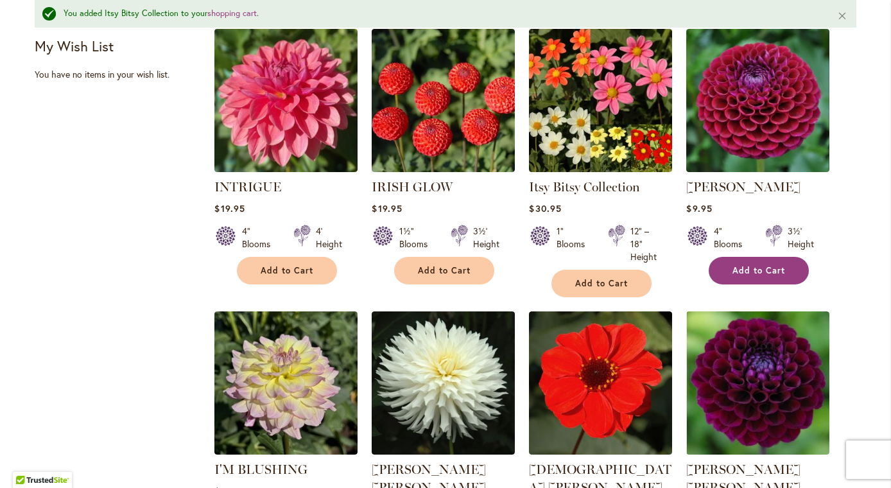
click at [747, 277] on button "Add to Cart" at bounding box center [758, 271] width 100 height 28
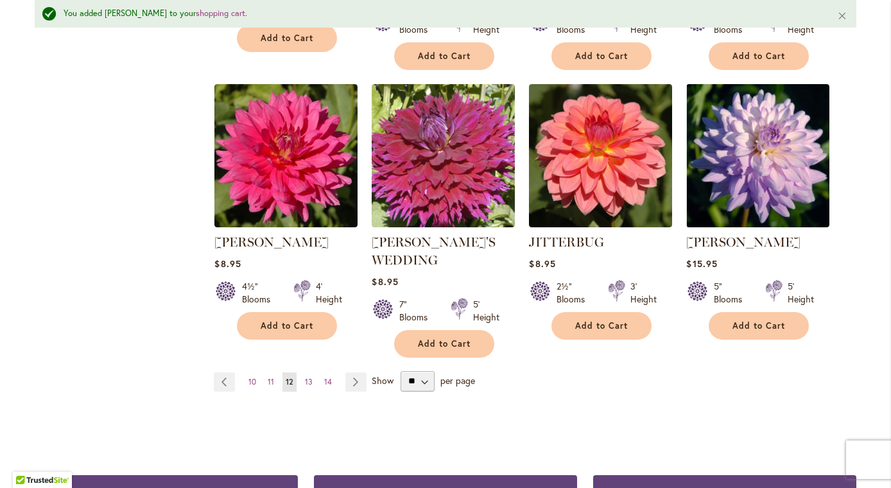
scroll to position [1085, 0]
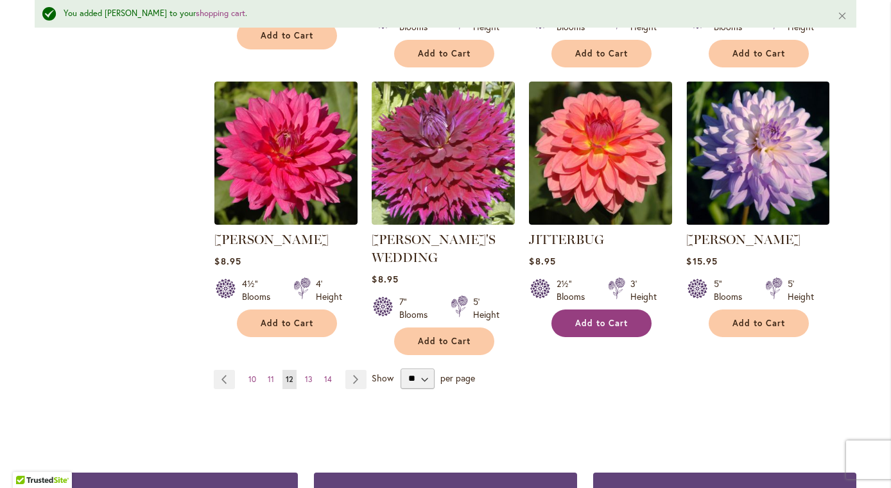
click at [598, 309] on button "Add to Cart" at bounding box center [601, 323] width 100 height 28
click at [360, 370] on link "Page Next" at bounding box center [355, 379] width 21 height 19
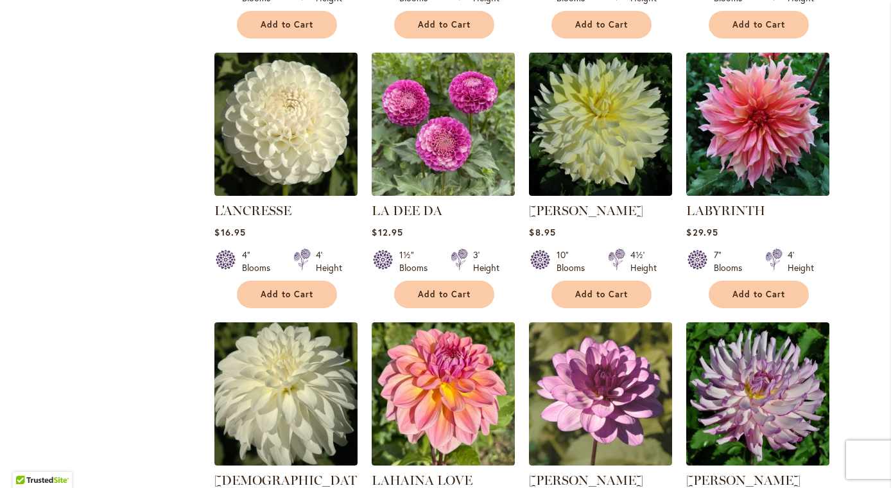
scroll to position [782, 0]
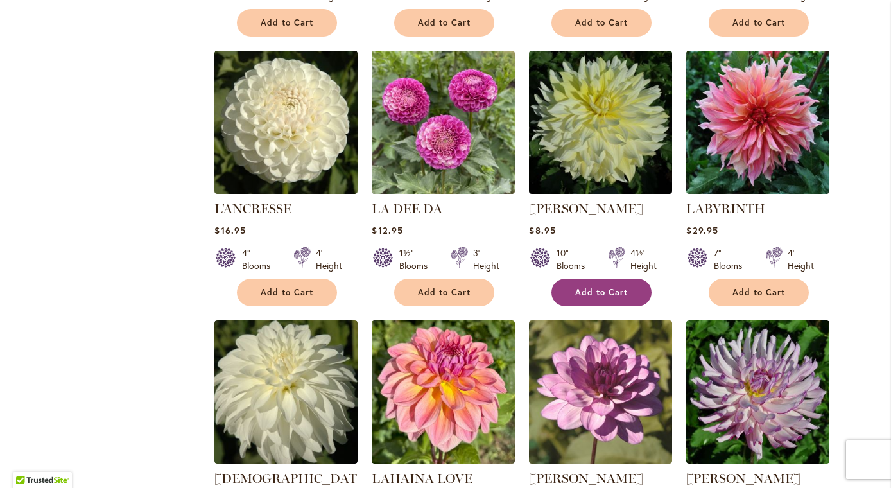
click at [589, 283] on button "Add to Cart" at bounding box center [601, 293] width 100 height 28
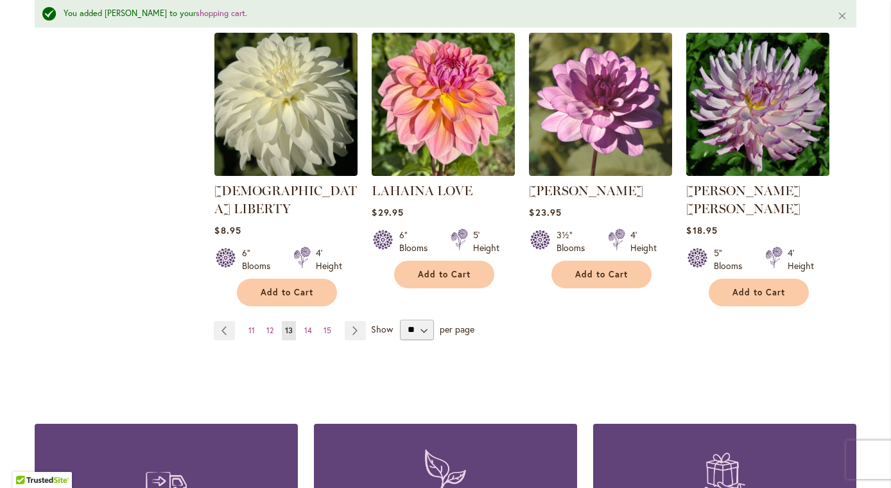
scroll to position [1104, 0]
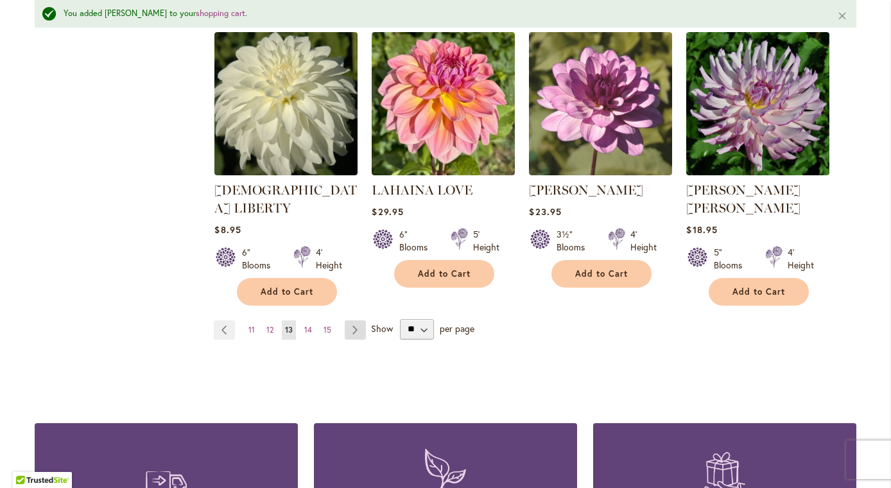
click at [356, 320] on link "Page Next" at bounding box center [355, 329] width 21 height 19
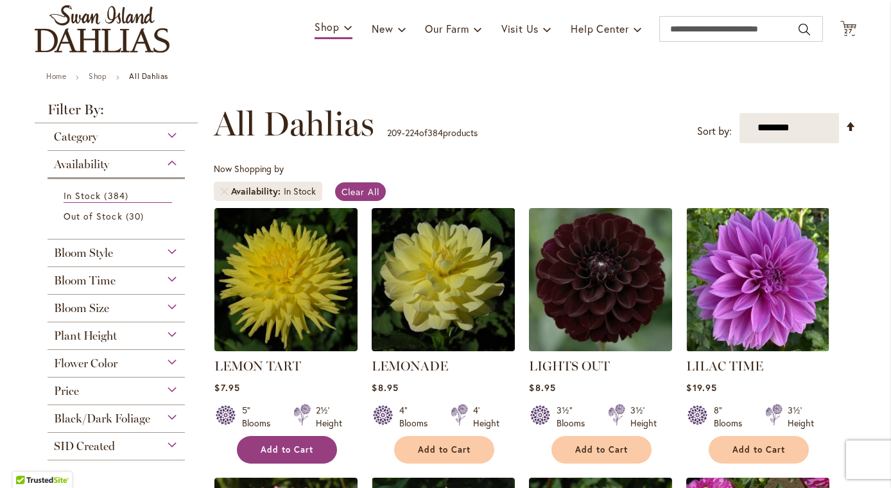
scroll to position [143, 0]
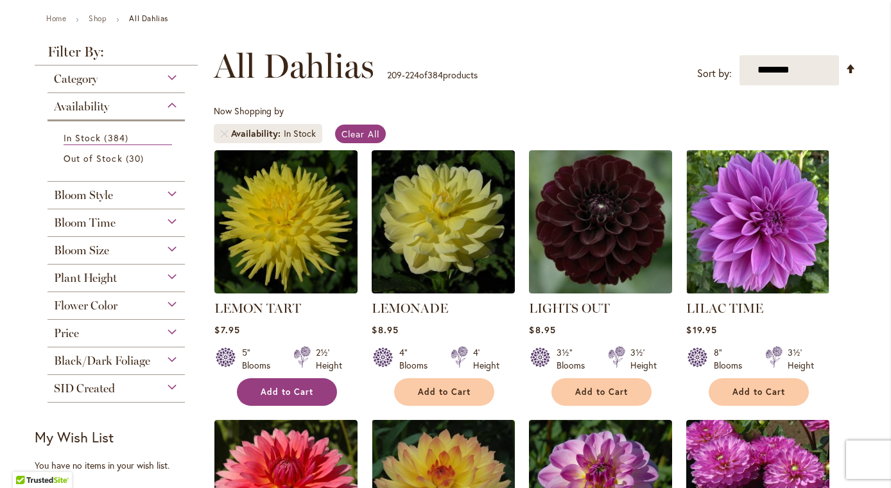
click at [285, 387] on span "Add to Cart" at bounding box center [287, 391] width 53 height 11
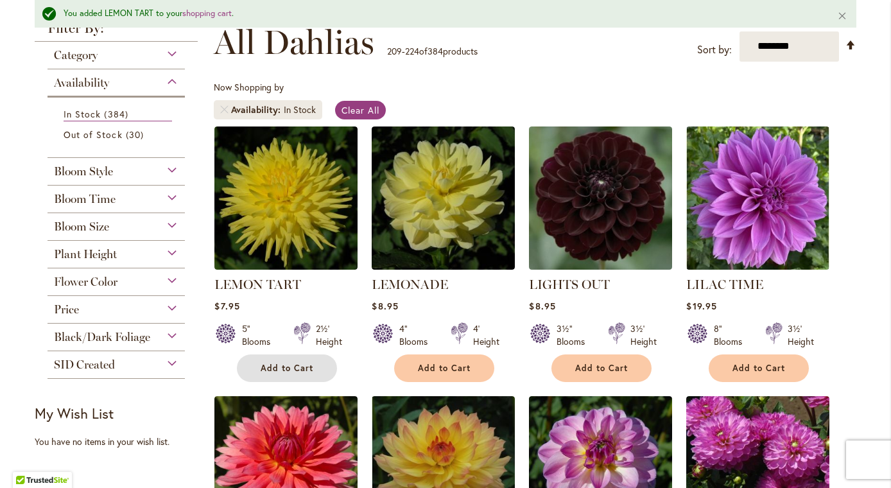
scroll to position [243, 0]
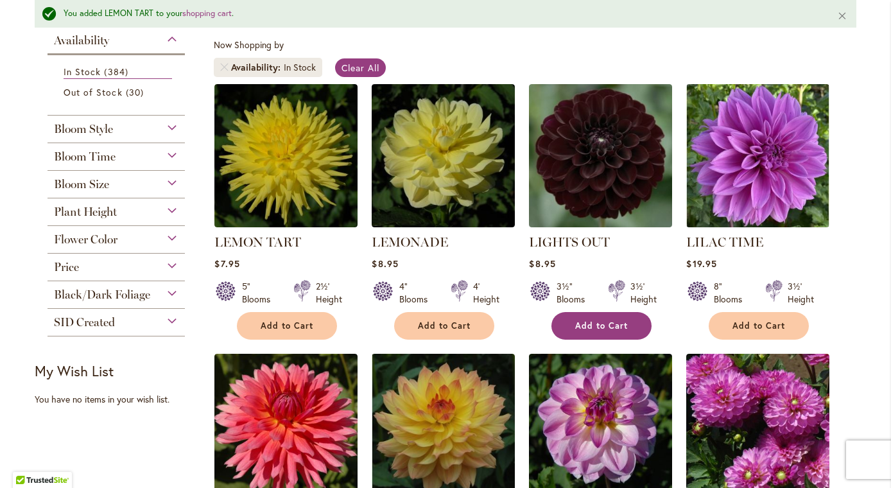
click at [583, 332] on button "Add to Cart" at bounding box center [601, 326] width 100 height 28
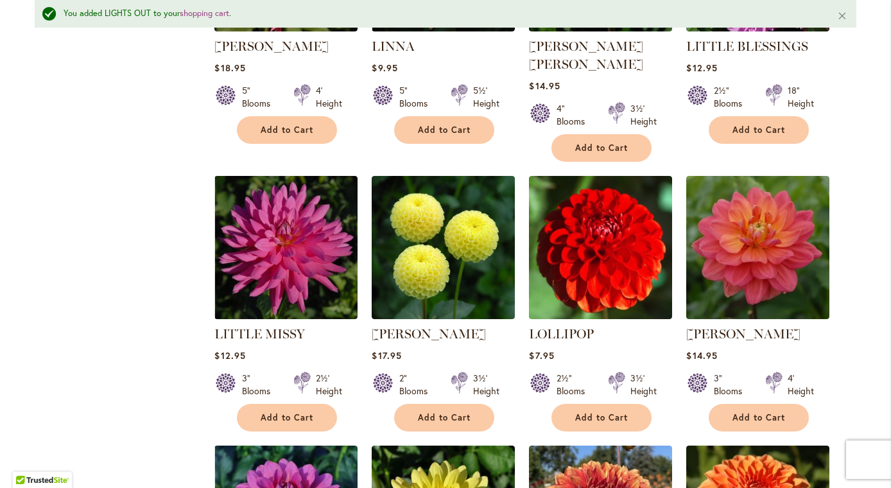
scroll to position [711, 0]
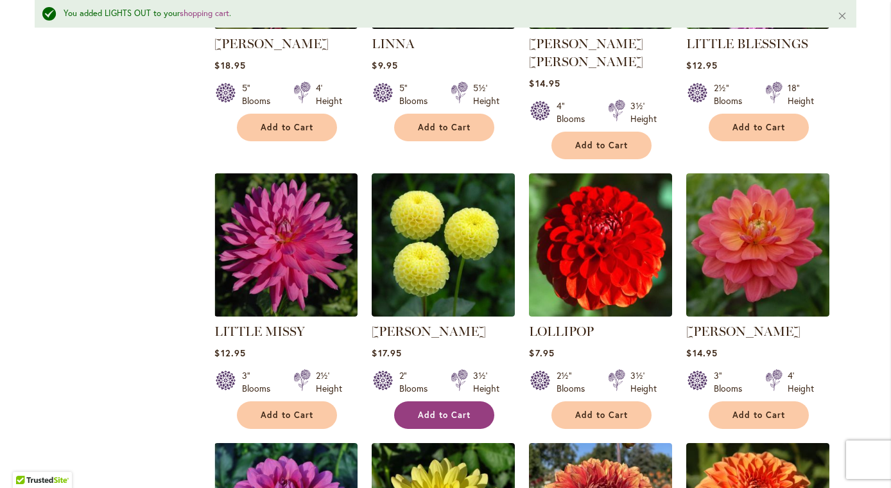
click at [422, 401] on button "Add to Cart" at bounding box center [444, 415] width 100 height 28
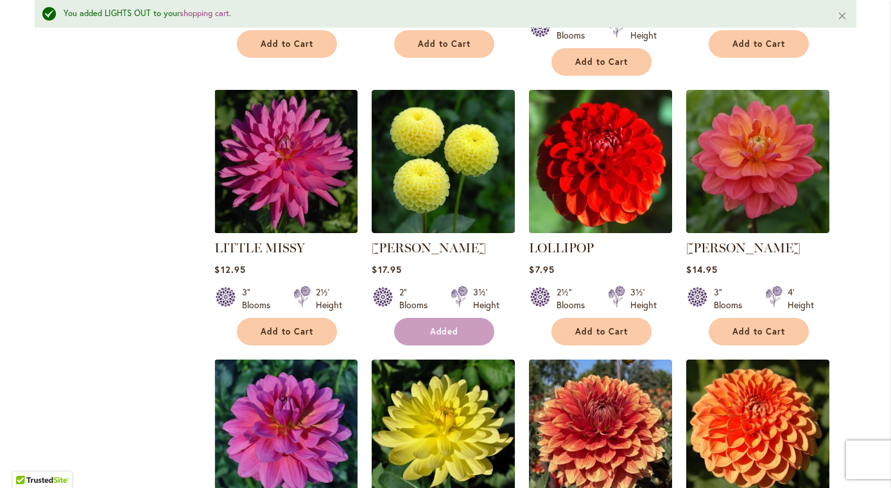
scroll to position [807, 0]
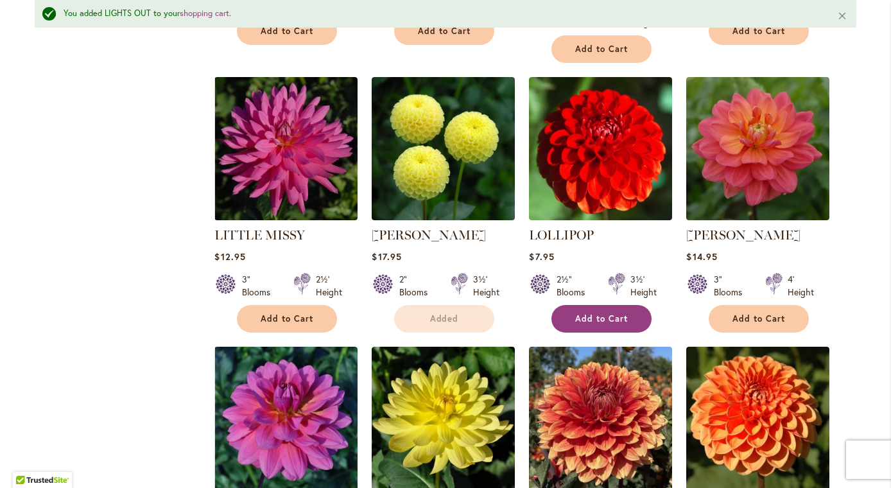
click at [605, 307] on button "Add to Cart" at bounding box center [601, 319] width 100 height 28
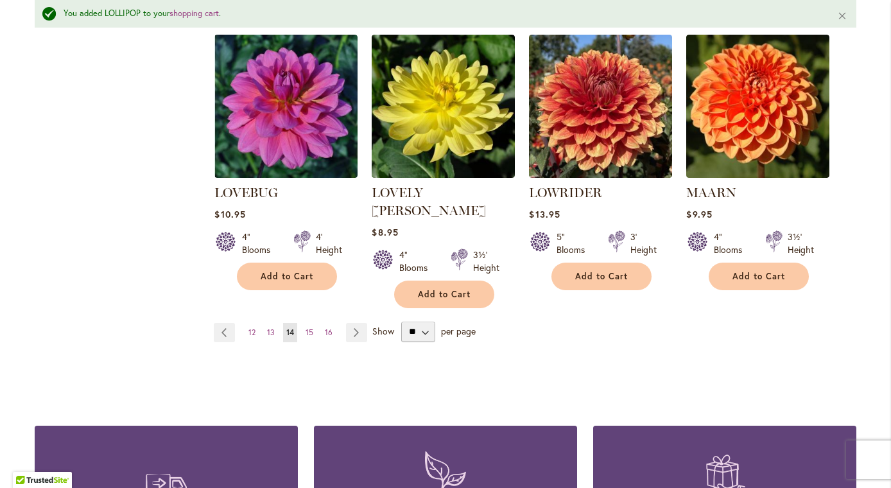
scroll to position [1123, 0]
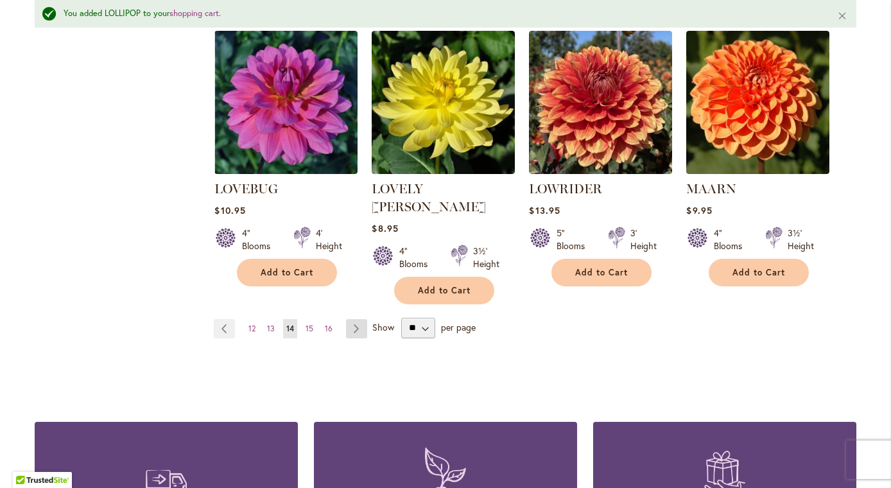
click at [365, 319] on link "Page Next" at bounding box center [356, 328] width 21 height 19
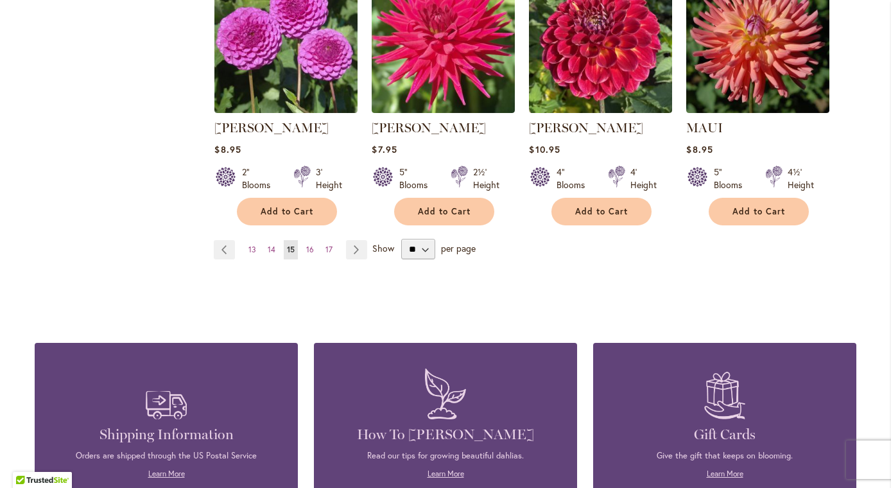
scroll to position [1158, 0]
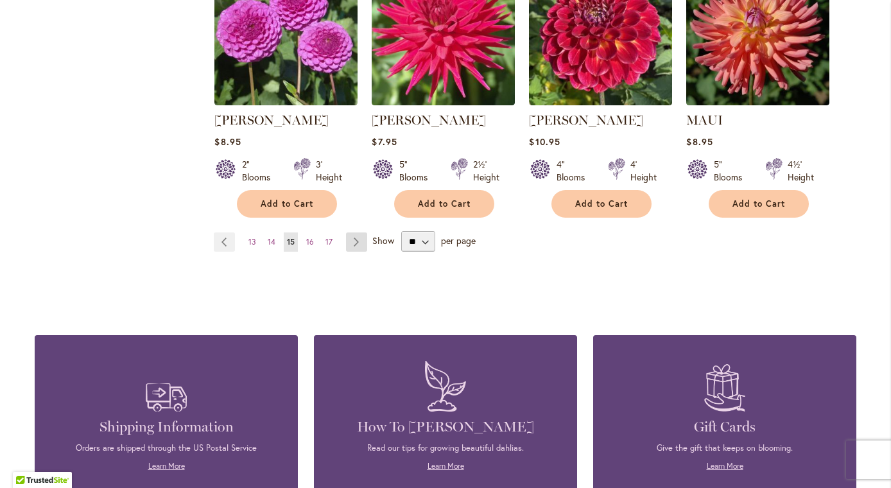
click at [357, 239] on link "Page Next" at bounding box center [356, 241] width 21 height 19
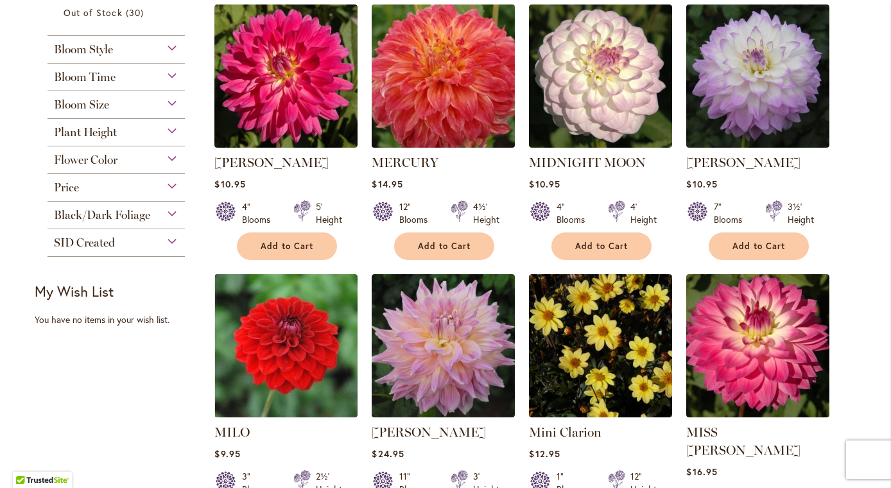
scroll to position [288, 0]
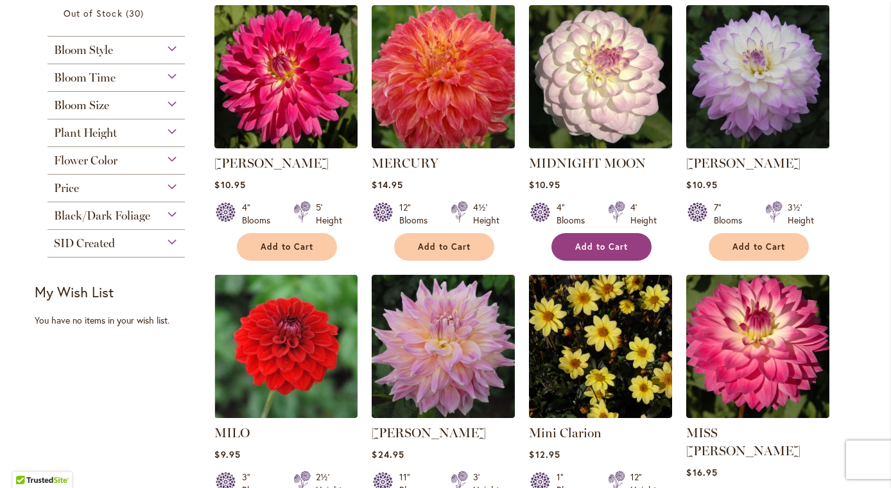
click at [563, 241] on button "Add to Cart" at bounding box center [601, 247] width 100 height 28
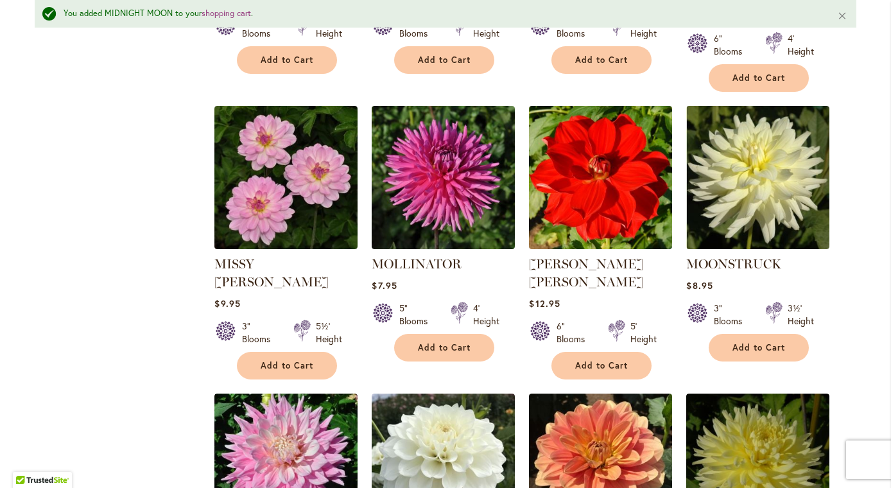
scroll to position [771, 0]
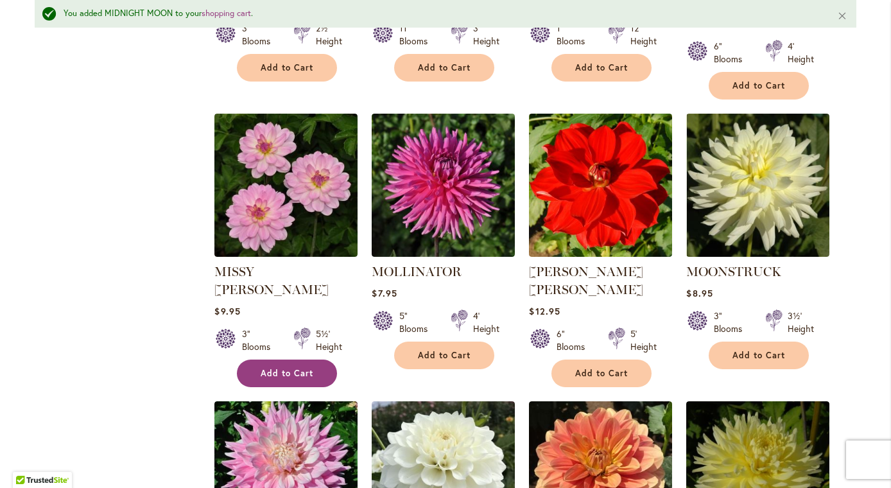
click at [270, 368] on span "Add to Cart" at bounding box center [287, 373] width 53 height 11
click at [270, 359] on form "Adding..." at bounding box center [287, 373] width 100 height 28
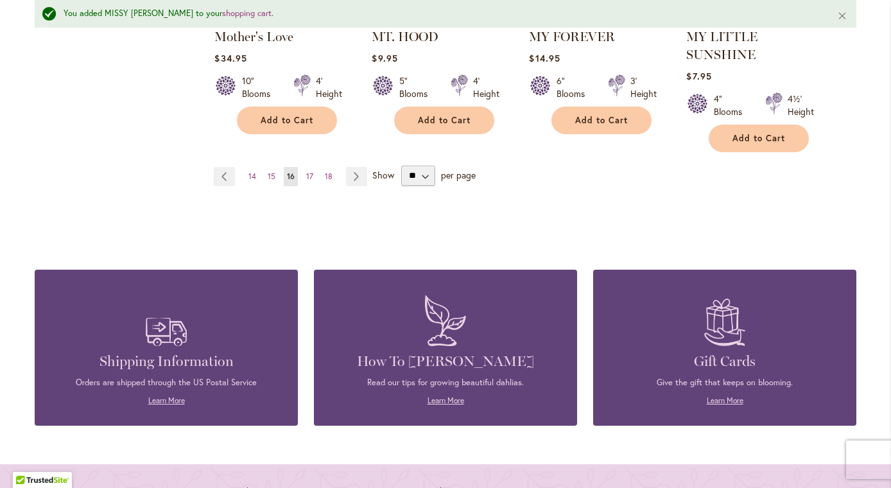
scroll to position [1317, 0]
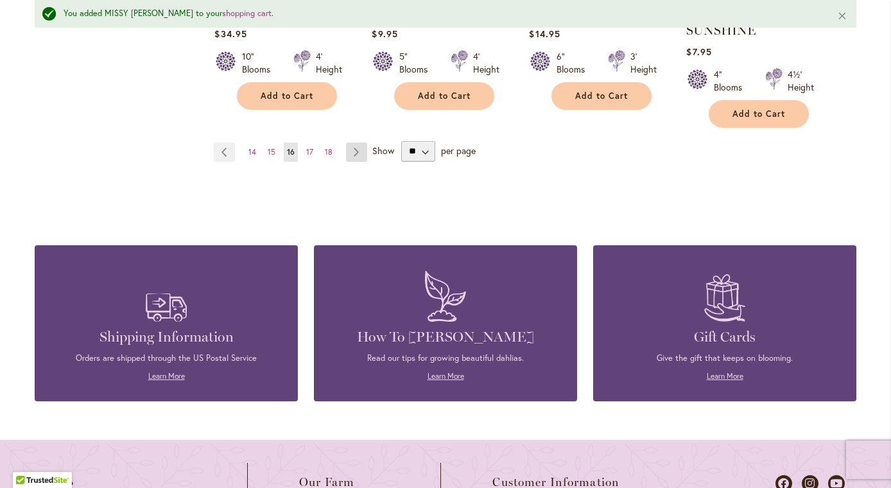
click at [358, 142] on link "Page Next" at bounding box center [356, 151] width 21 height 19
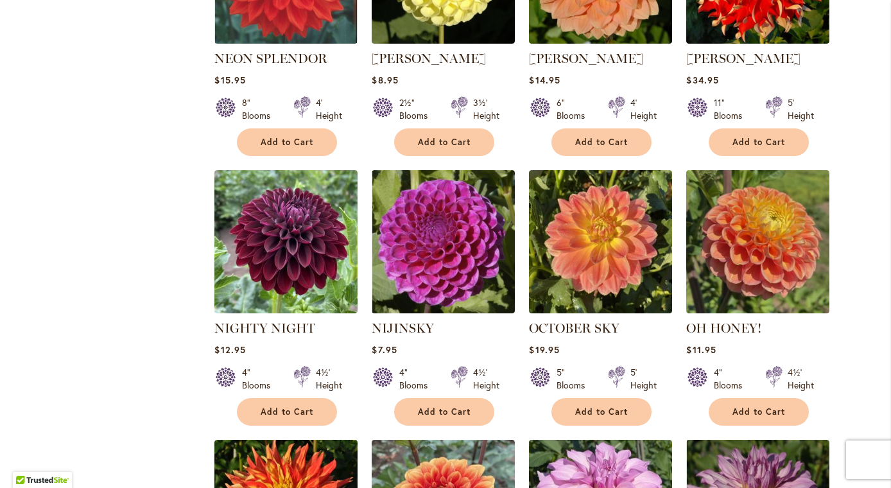
scroll to position [670, 0]
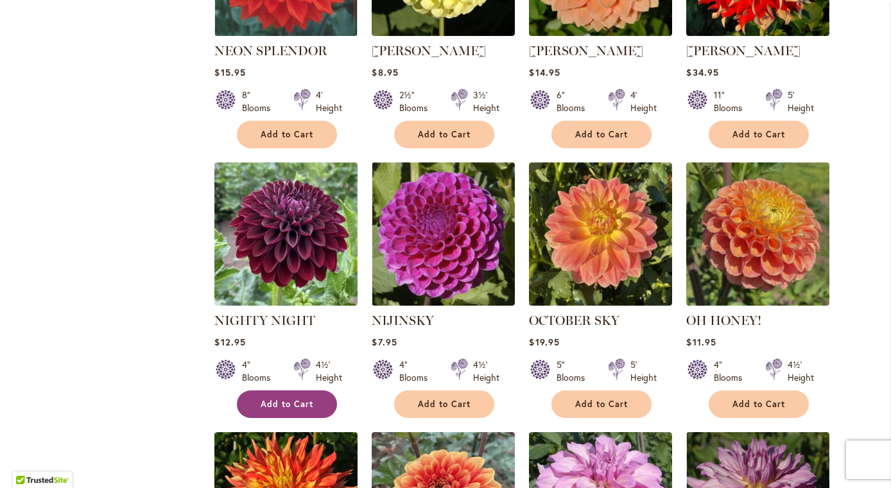
click at [287, 399] on span "Add to Cart" at bounding box center [287, 404] width 53 height 11
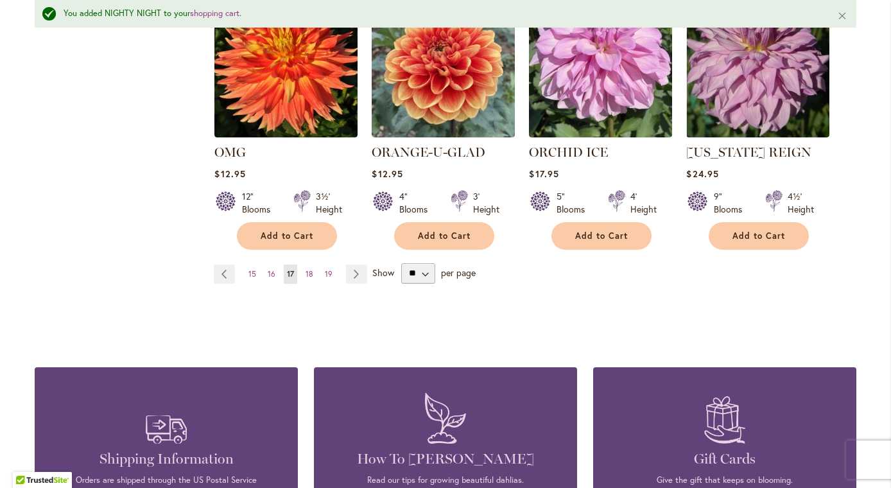
scroll to position [1144, 0]
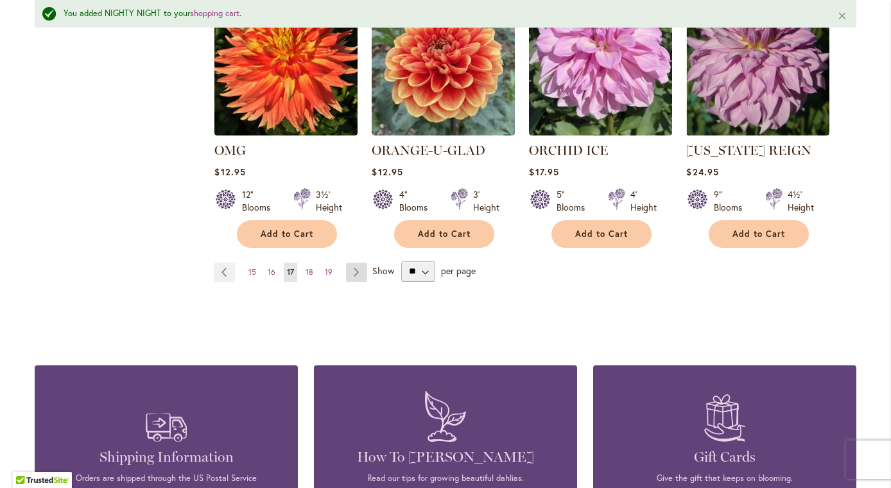
click at [359, 272] on link "Page Next" at bounding box center [356, 271] width 21 height 19
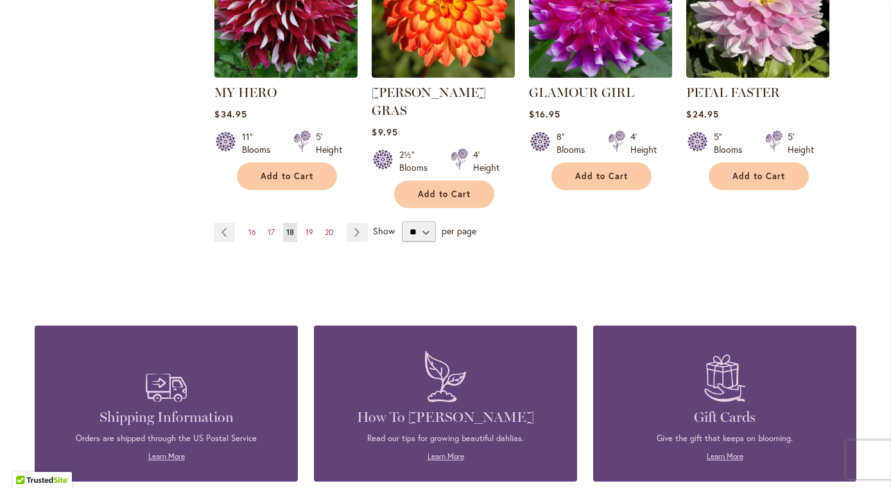
scroll to position [1216, 0]
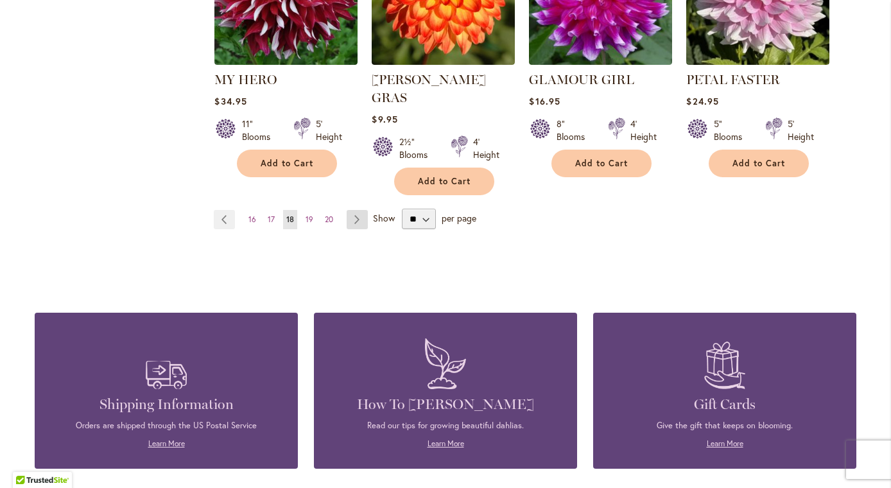
click at [350, 210] on link "Page Next" at bounding box center [357, 219] width 21 height 19
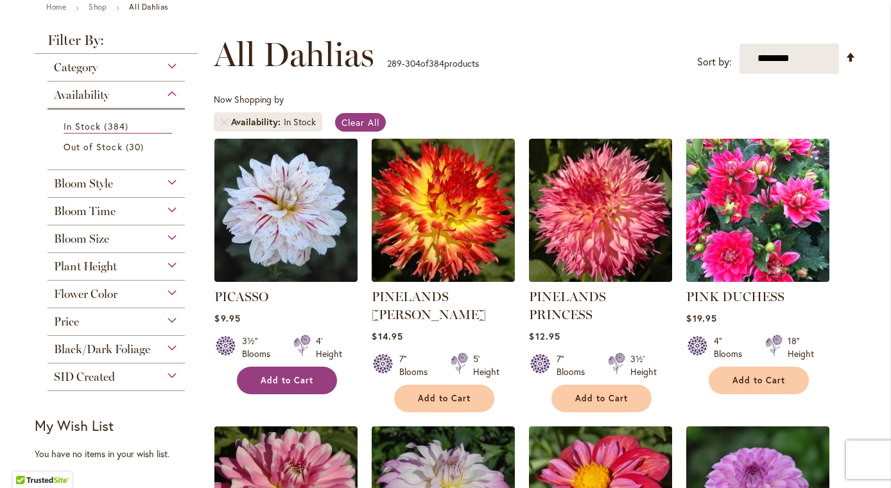
scroll to position [155, 0]
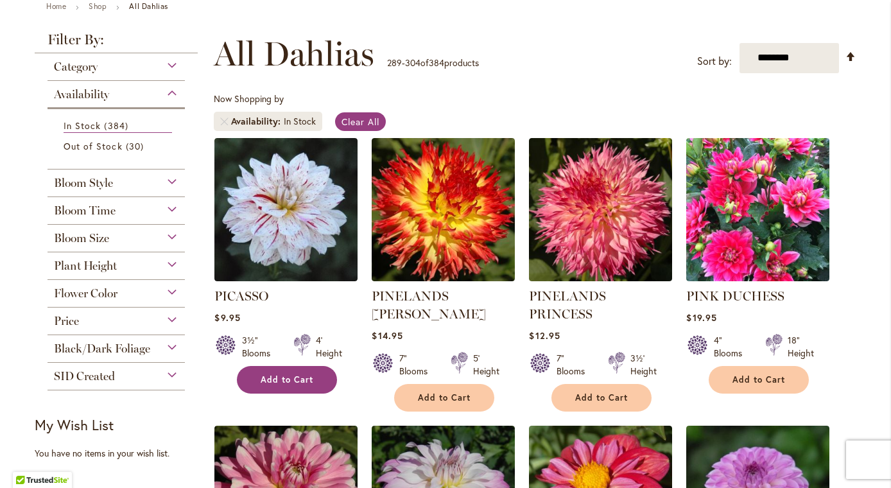
click at [268, 372] on button "Add to Cart" at bounding box center [287, 380] width 100 height 28
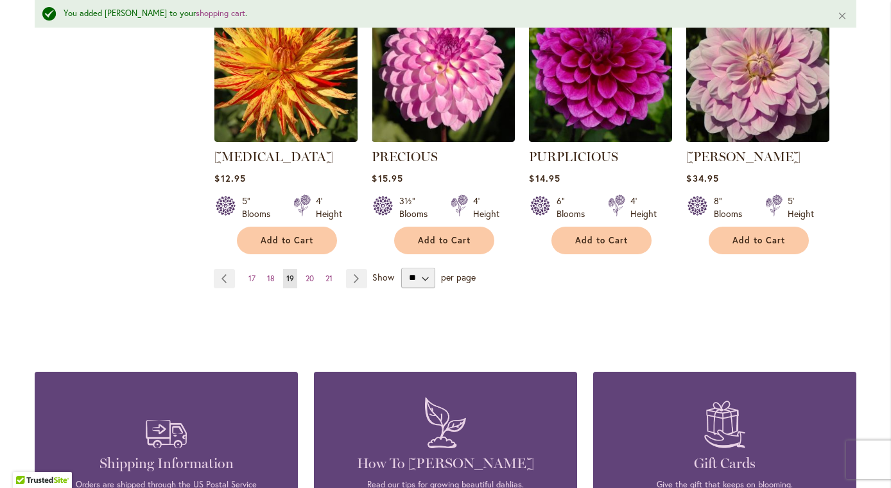
scroll to position [1178, 0]
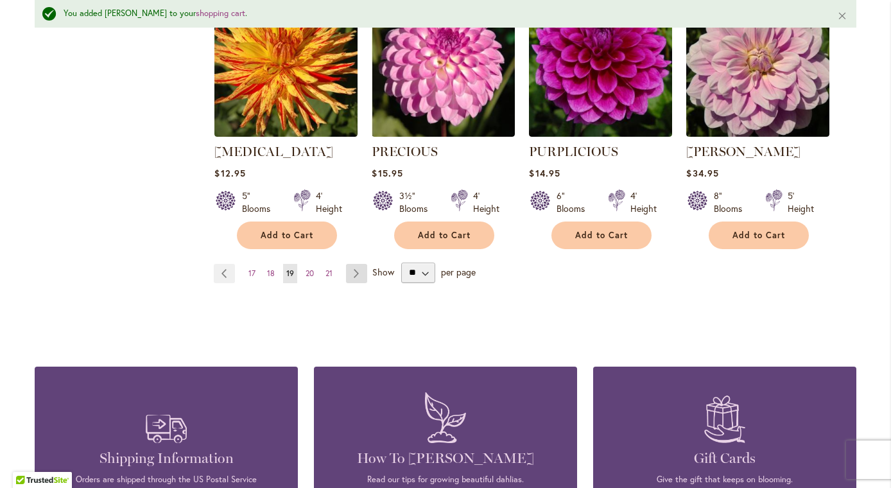
click at [354, 264] on link "Page Next" at bounding box center [356, 273] width 21 height 19
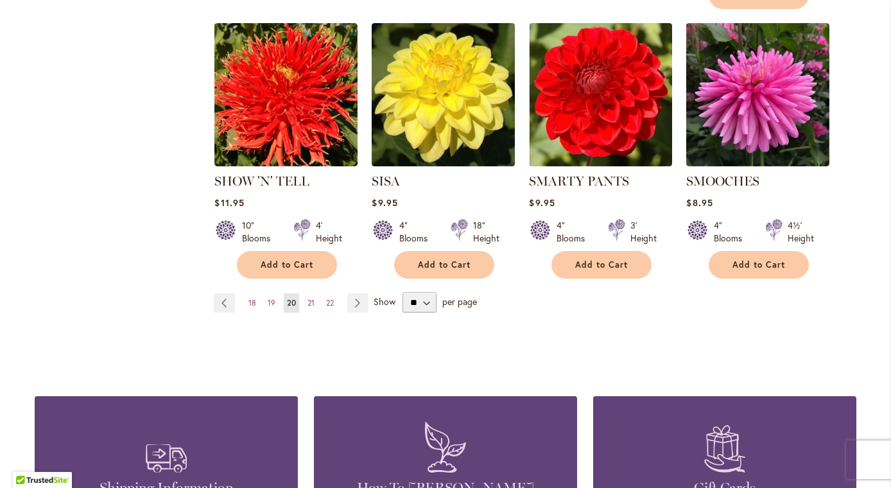
scroll to position [1106, 0]
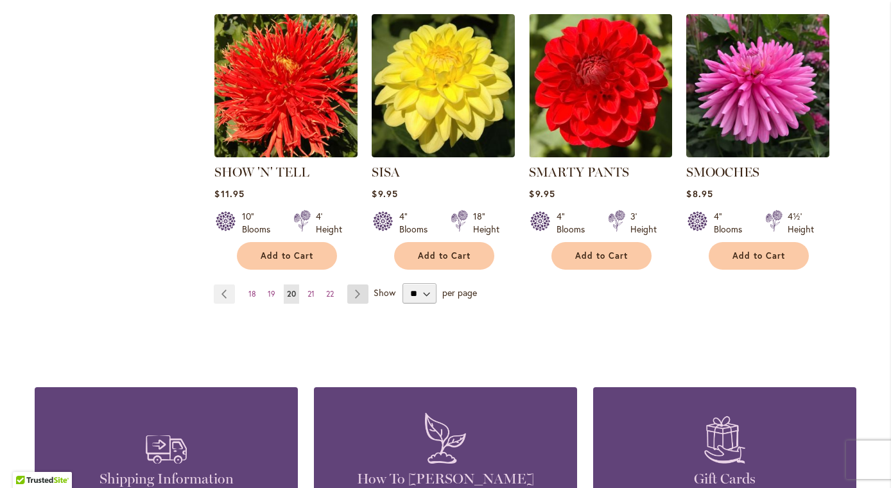
click at [359, 284] on link "Page Next" at bounding box center [357, 293] width 21 height 19
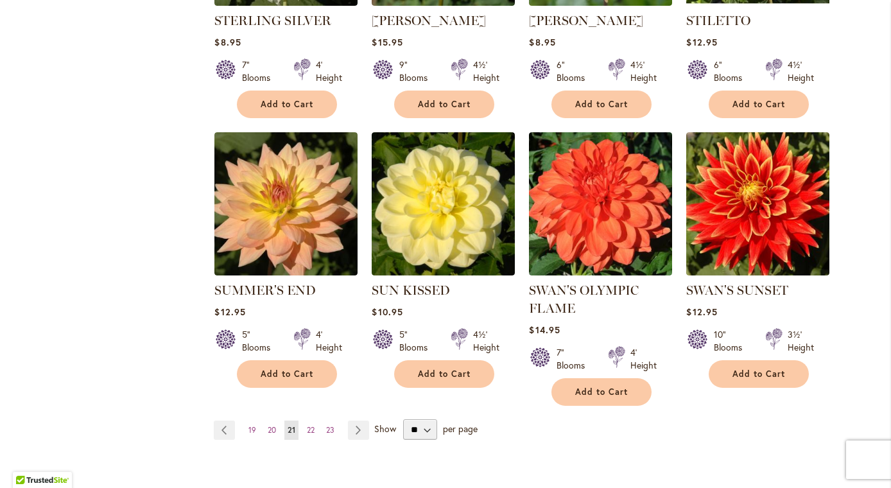
scroll to position [972, 0]
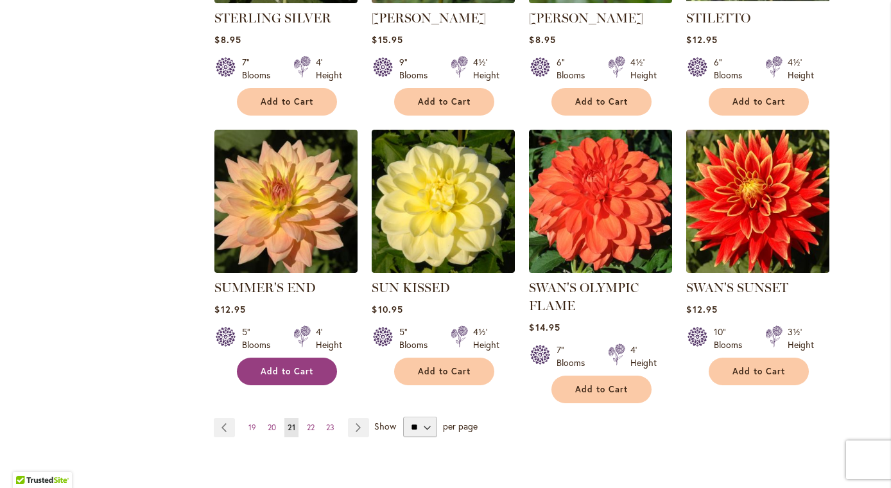
click at [304, 375] on button "Add to Cart" at bounding box center [287, 371] width 100 height 28
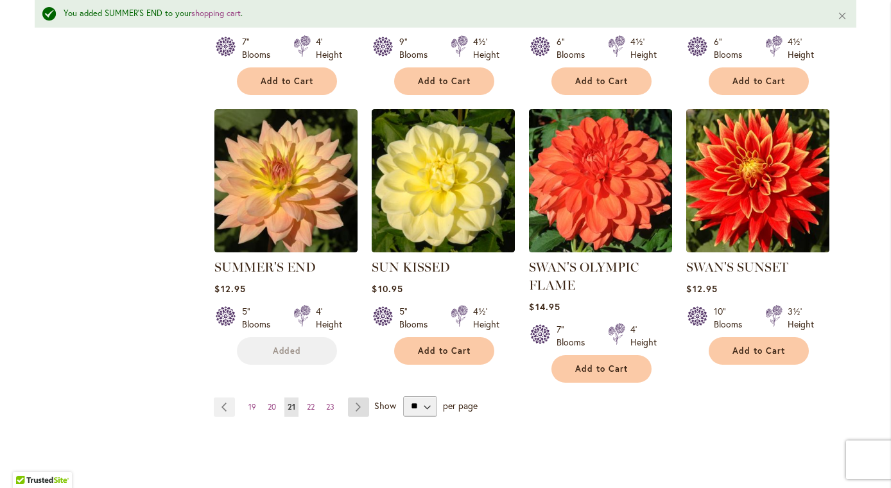
scroll to position [1173, 0]
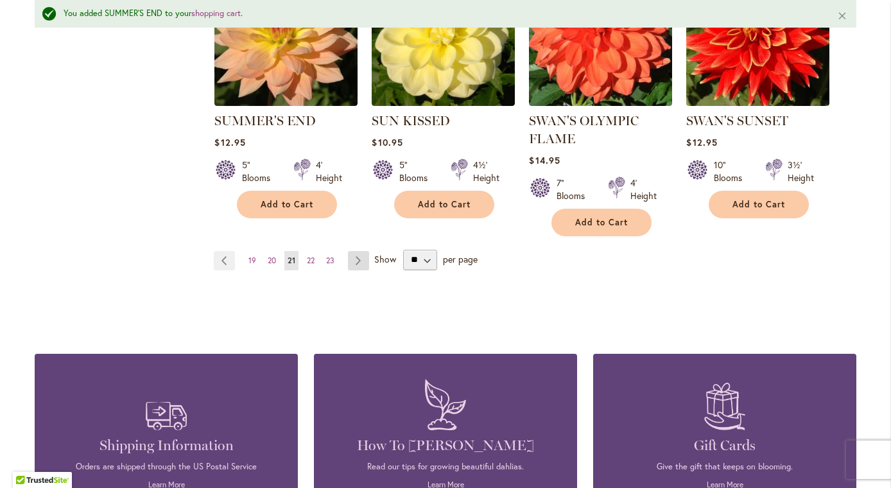
click at [358, 261] on link "Page Next" at bounding box center [358, 260] width 21 height 19
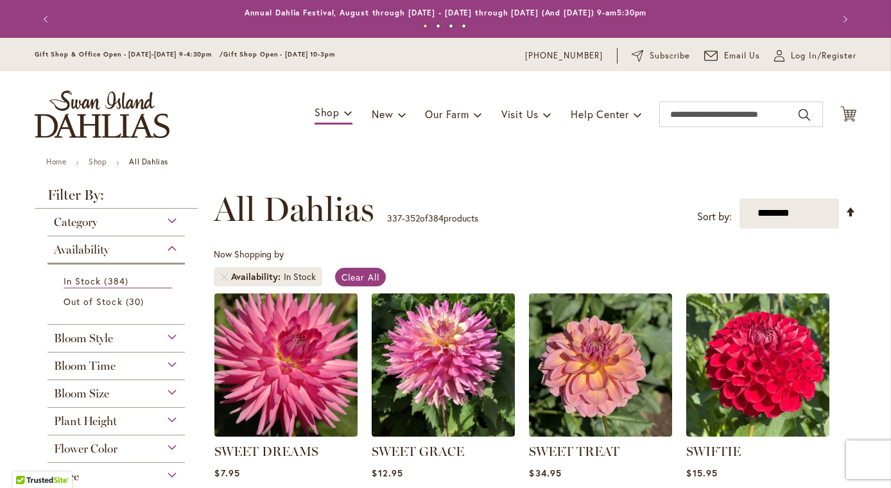
scroll to position [115, 0]
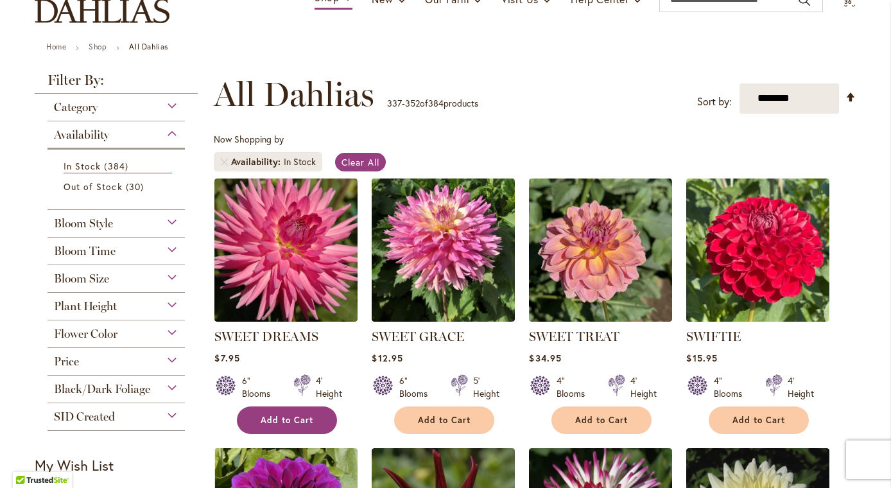
click at [282, 411] on button "Add to Cart" at bounding box center [287, 420] width 100 height 28
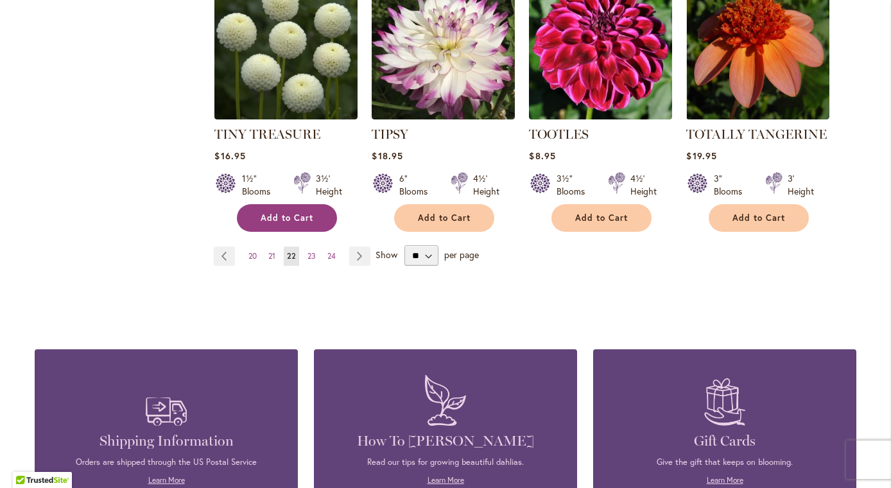
scroll to position [1137, 0]
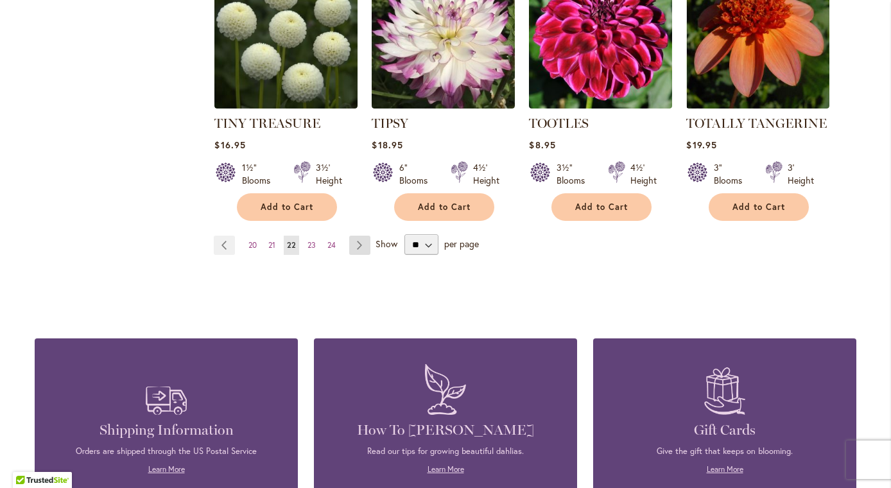
click at [356, 247] on link "Page Next" at bounding box center [359, 245] width 21 height 19
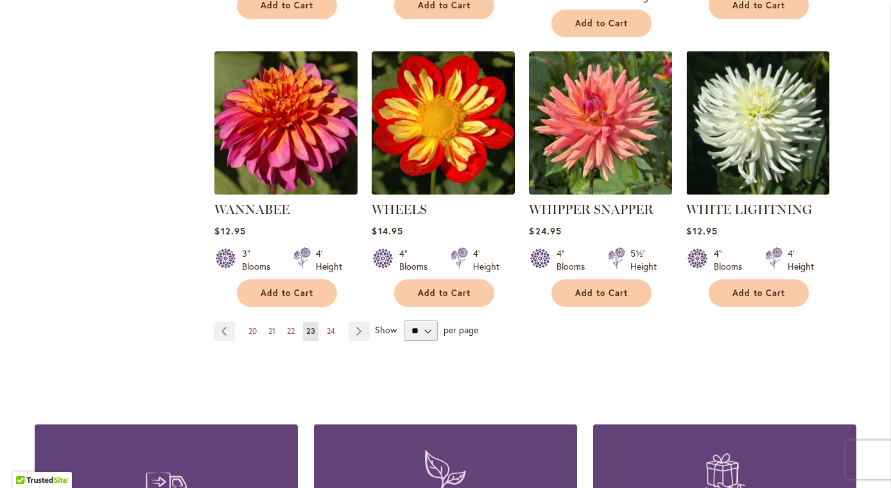
scroll to position [1071, 0]
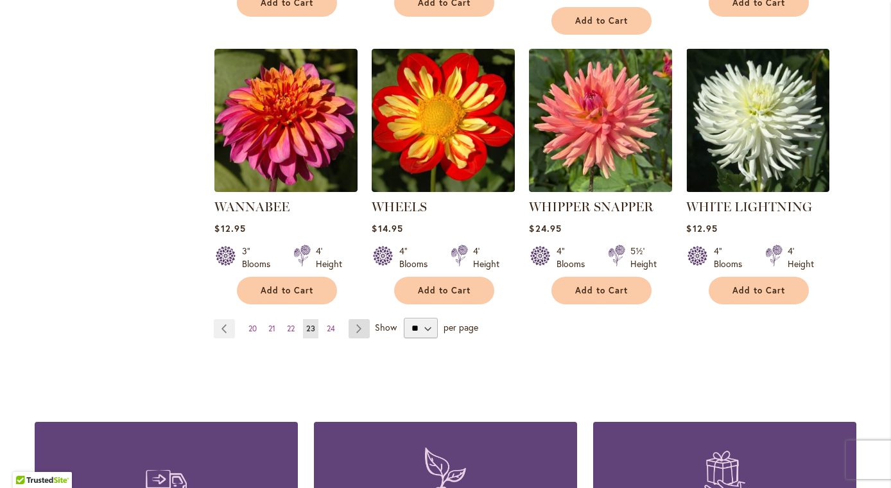
click at [352, 319] on link "Page Next" at bounding box center [358, 328] width 21 height 19
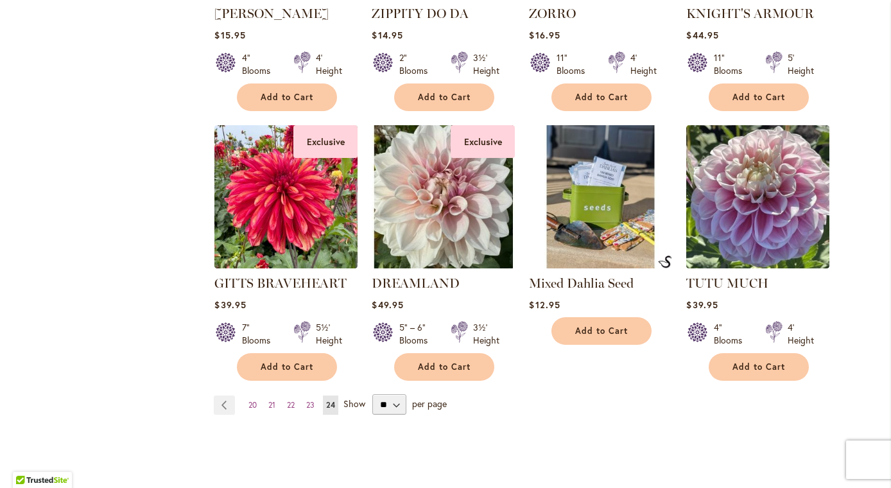
scroll to position [974, 0]
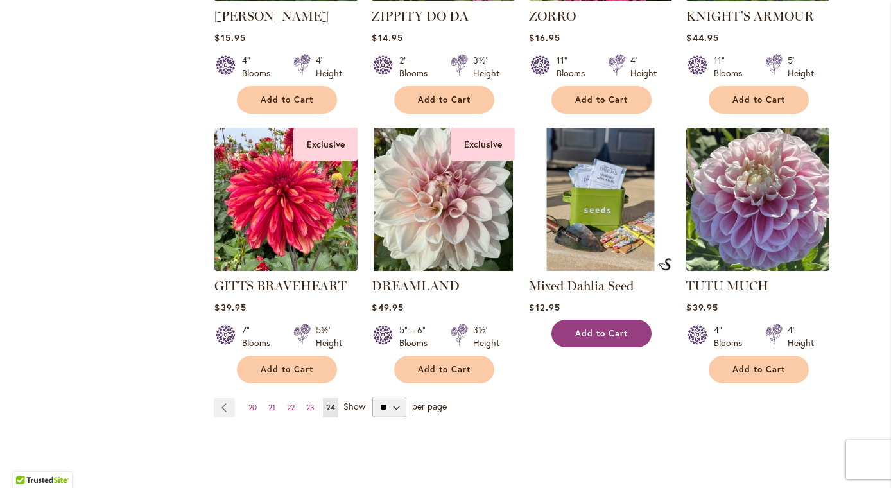
click at [599, 330] on span "Add to Cart" at bounding box center [601, 333] width 53 height 11
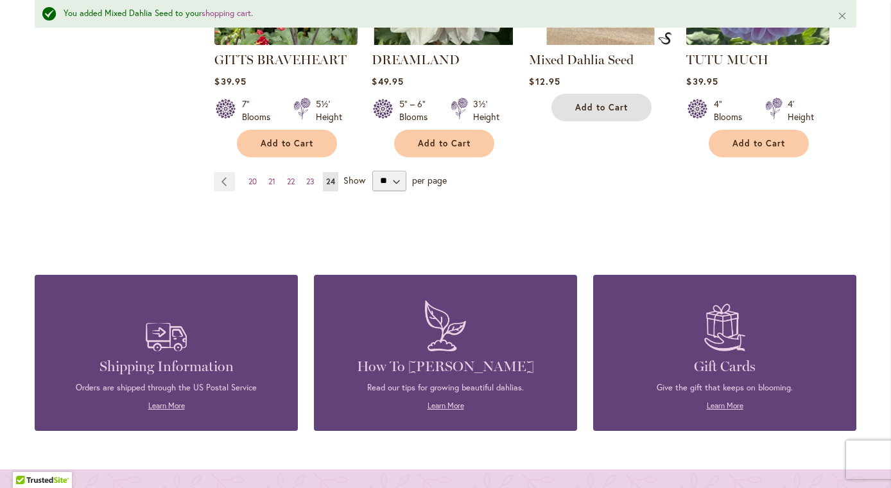
scroll to position [0, 0]
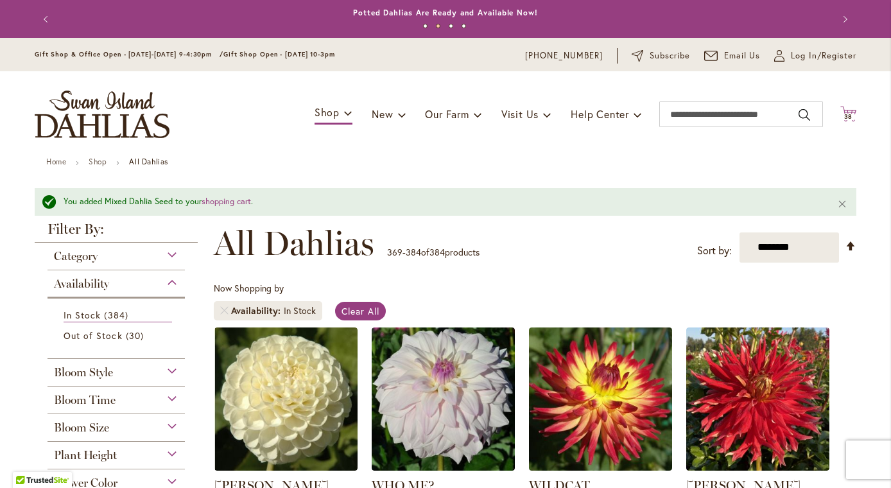
click at [851, 117] on span "38" at bounding box center [848, 116] width 9 height 8
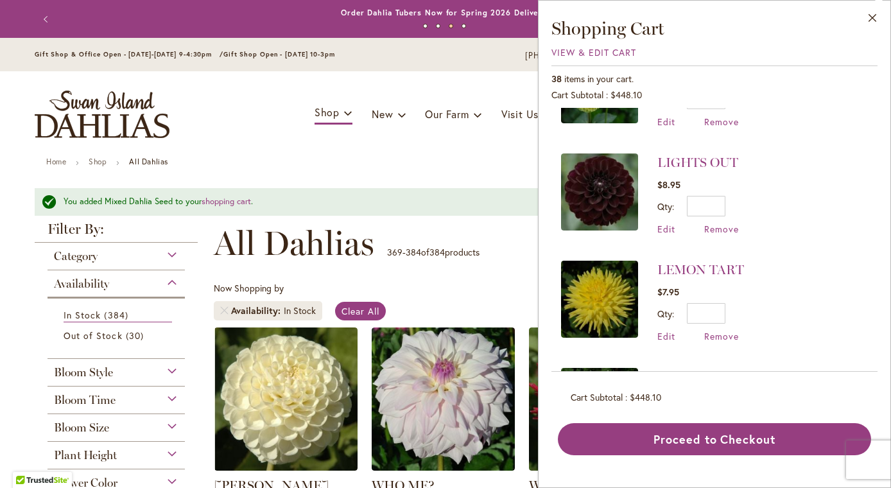
scroll to position [935, 0]
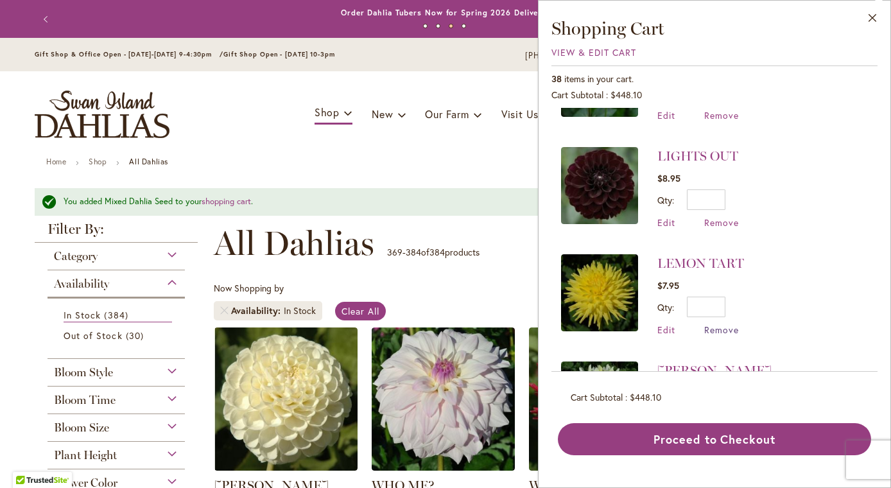
click at [723, 325] on span "Remove" at bounding box center [721, 329] width 35 height 12
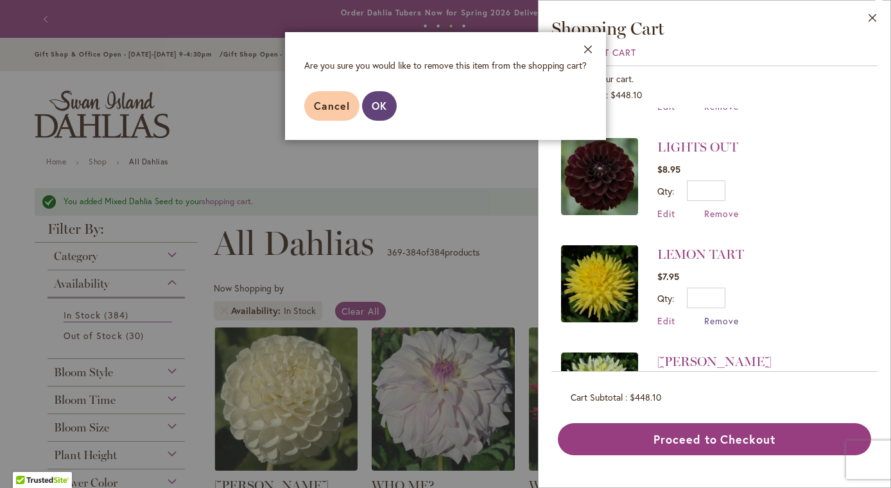
scroll to position [945, 0]
click at [370, 97] on button "OK" at bounding box center [379, 106] width 35 height 30
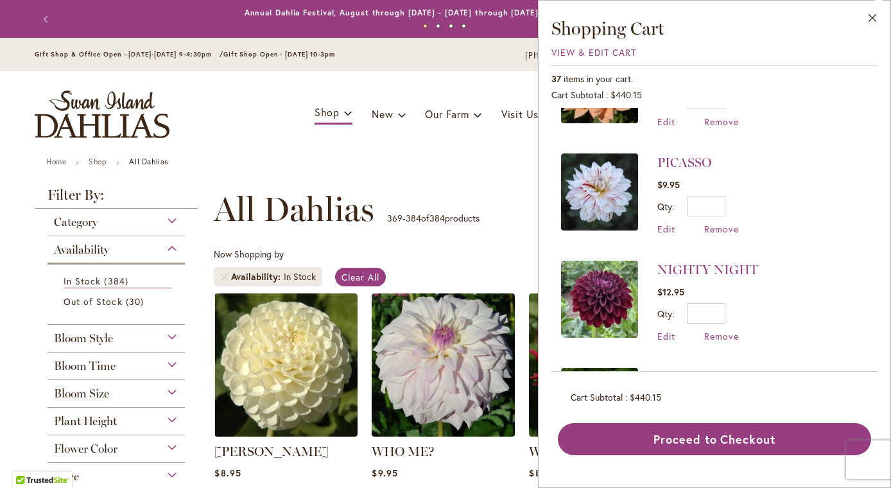
scroll to position [293, 0]
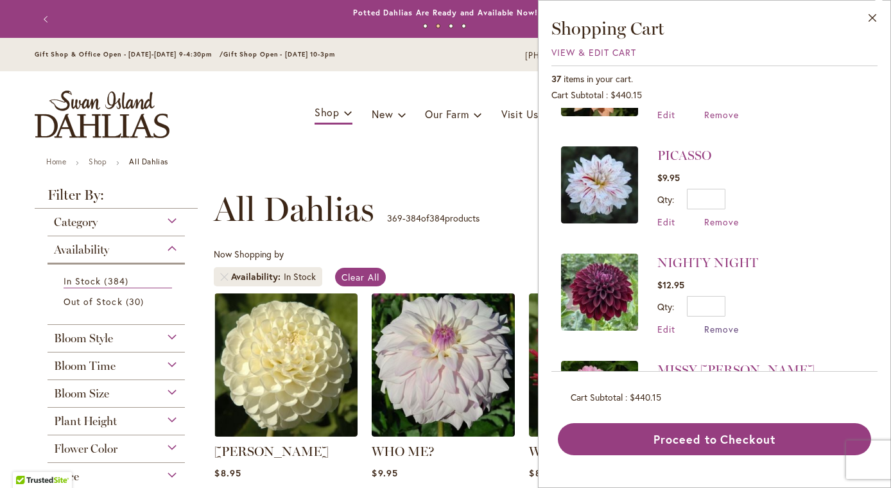
click at [716, 323] on span "Remove" at bounding box center [721, 329] width 35 height 12
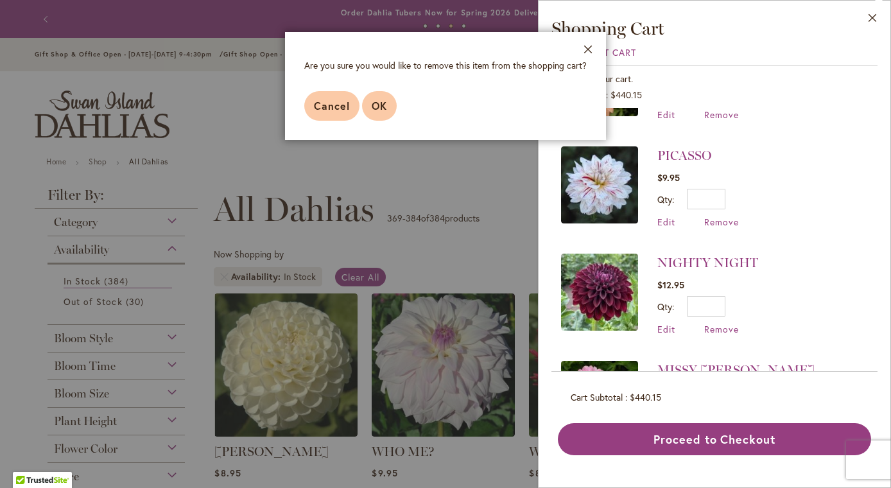
click at [382, 105] on span "OK" at bounding box center [379, 105] width 15 height 13
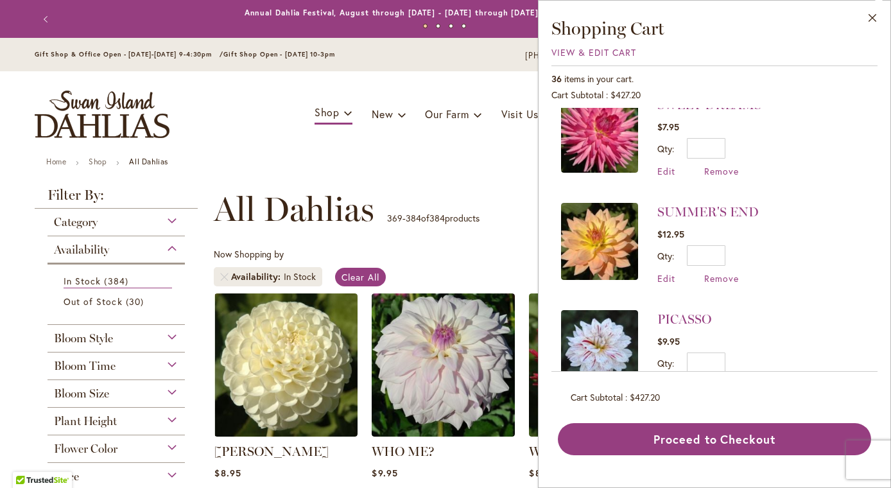
scroll to position [133, 0]
